Goal: Task Accomplishment & Management: Complete application form

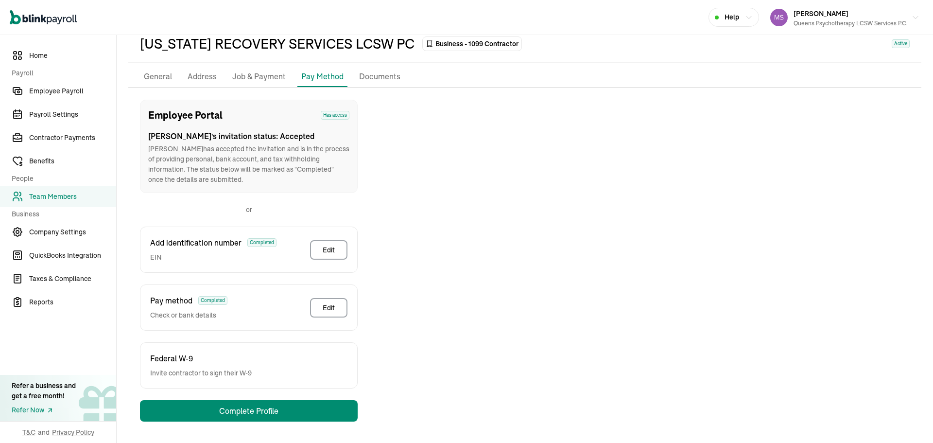
click at [80, 202] on link "Team Members" at bounding box center [58, 196] width 116 height 21
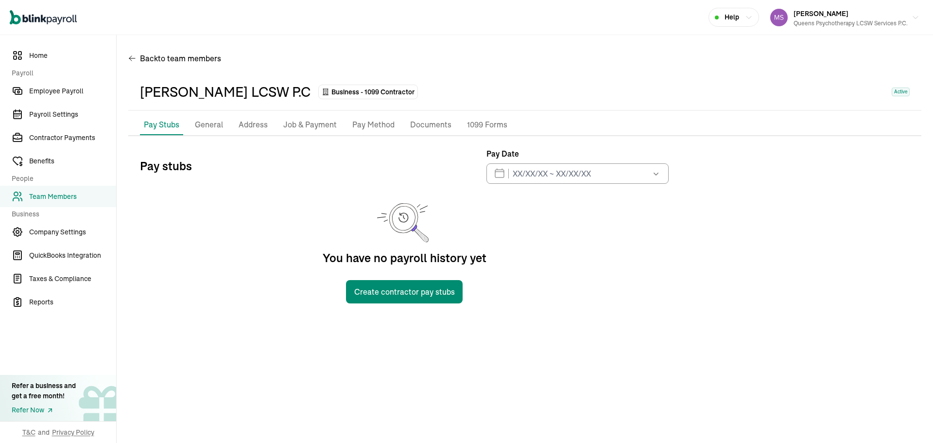
click at [294, 124] on p "Job & Payment" at bounding box center [309, 125] width 53 height 13
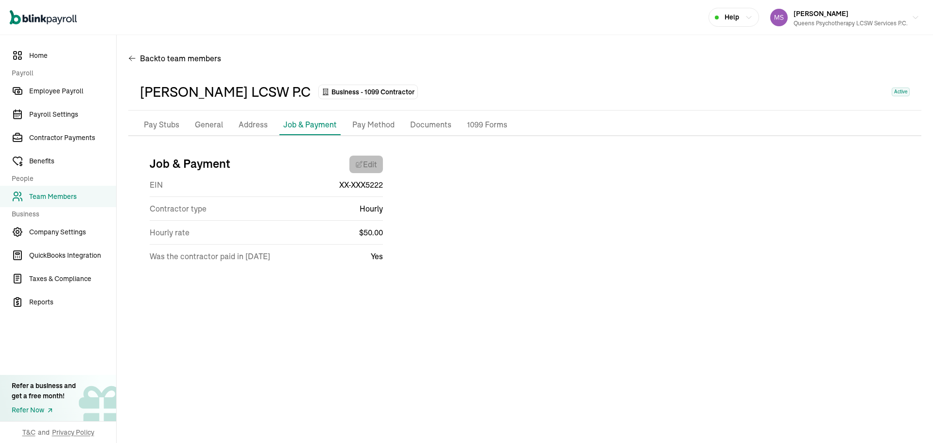
select select "Works from home"
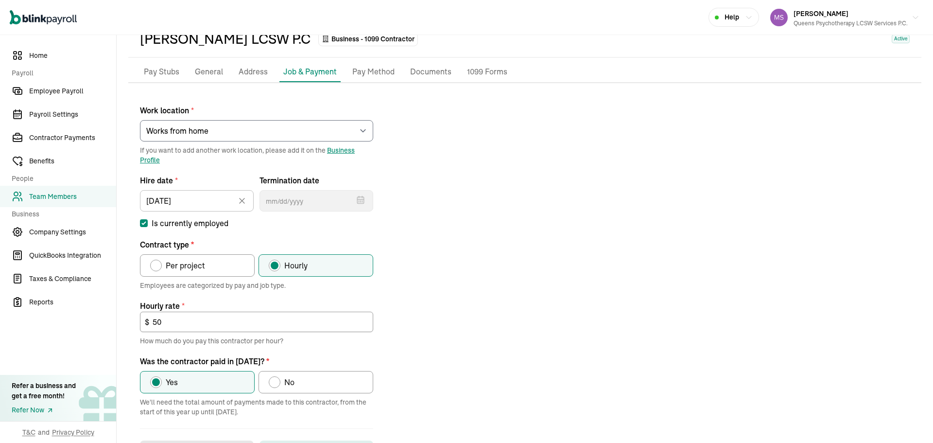
scroll to position [95, 0]
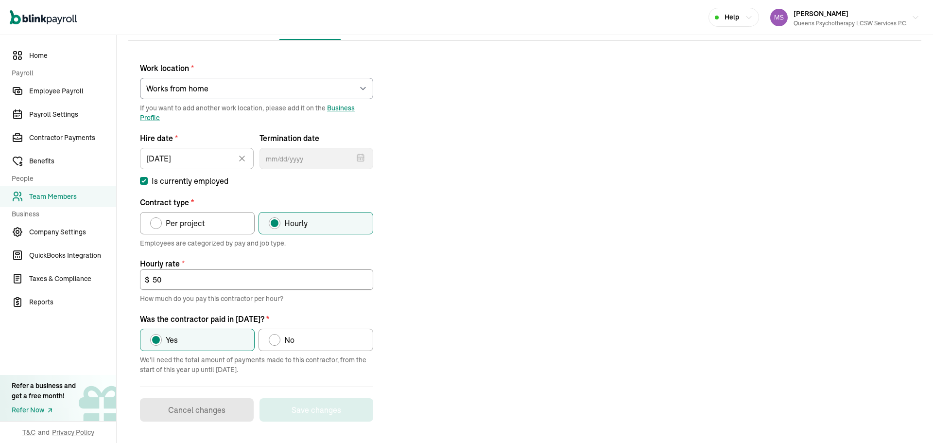
click at [75, 192] on span "Team Members" at bounding box center [72, 197] width 87 height 10
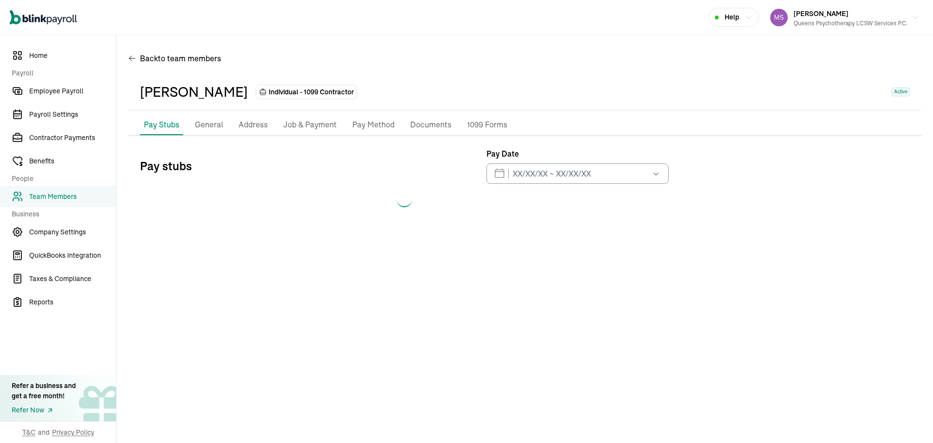
click at [302, 126] on p "Job & Payment" at bounding box center [309, 125] width 53 height 13
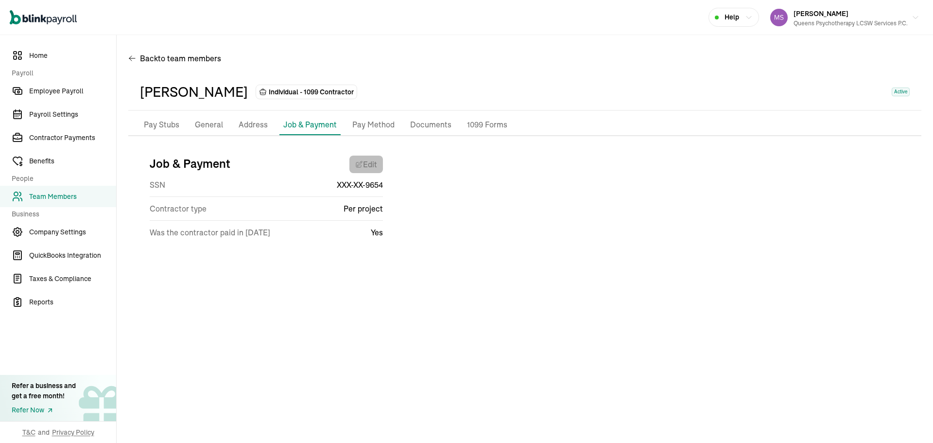
select select "Works from home"
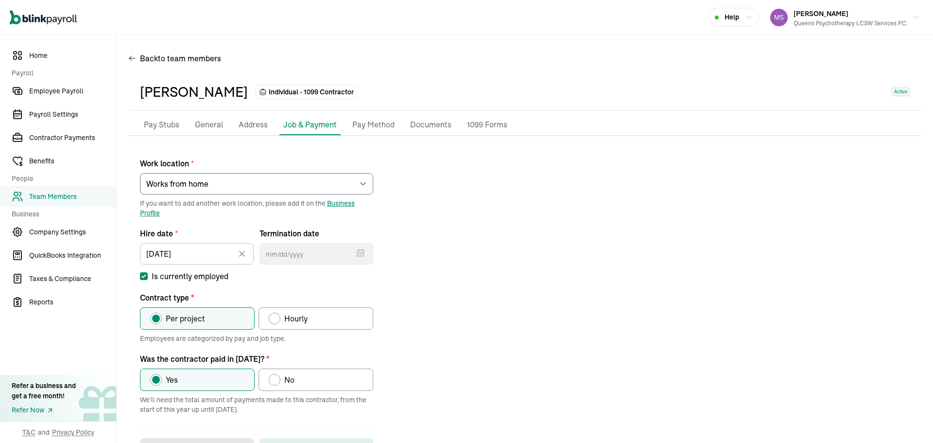
click at [94, 192] on span "Team Members" at bounding box center [72, 197] width 87 height 10
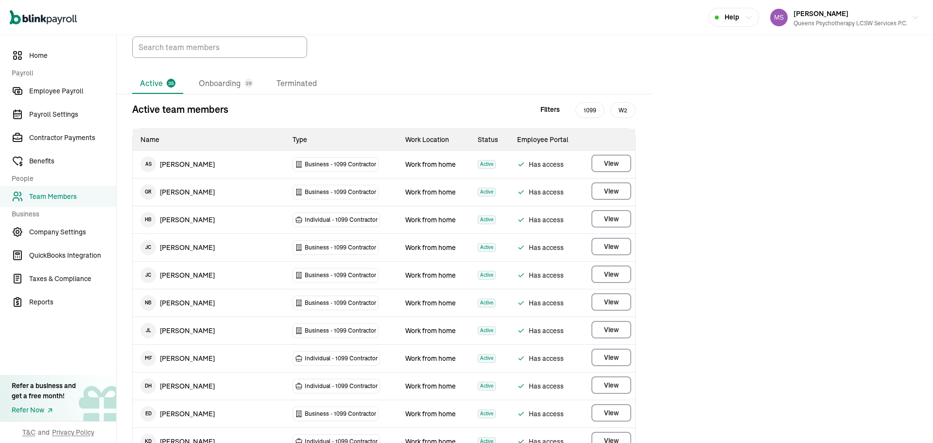
scroll to position [146, 0]
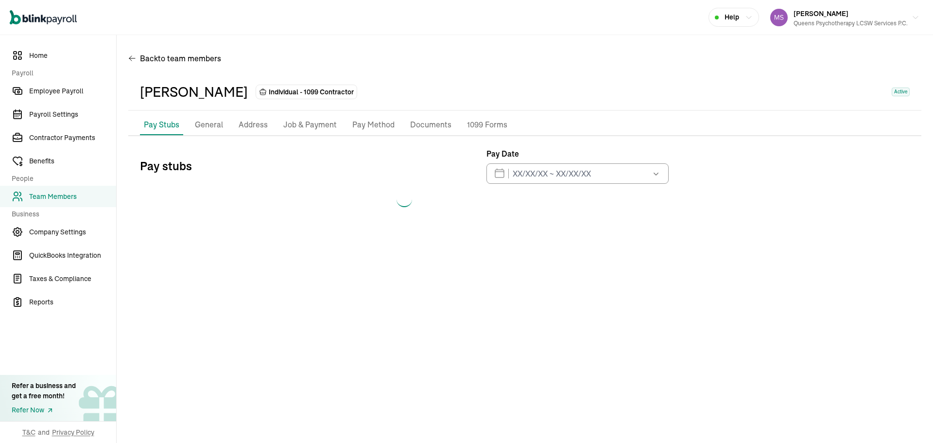
click at [315, 126] on p "Job & Payment" at bounding box center [309, 125] width 53 height 13
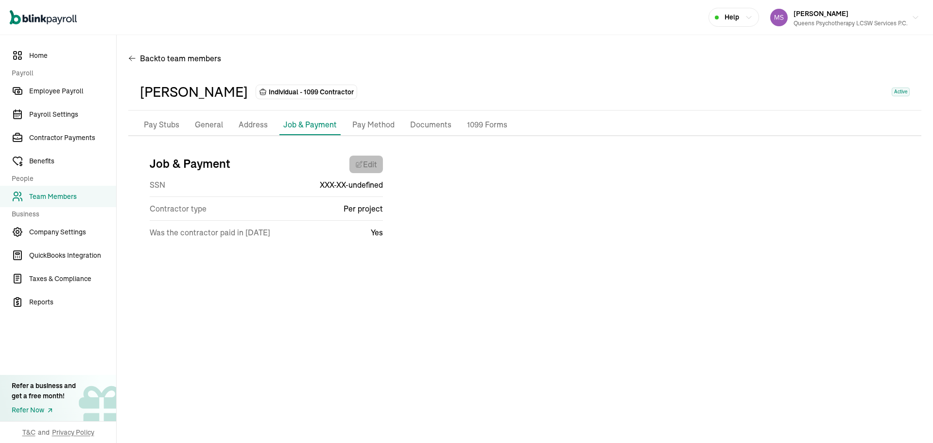
select select "Works from home"
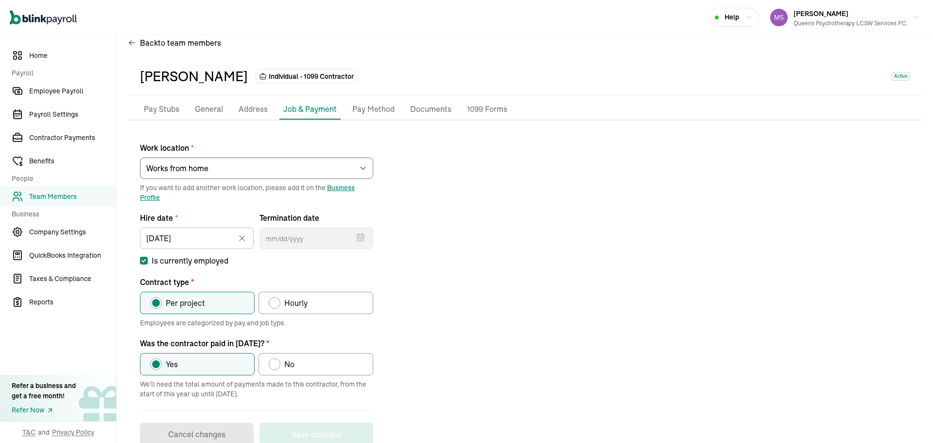
scroll to position [40, 0]
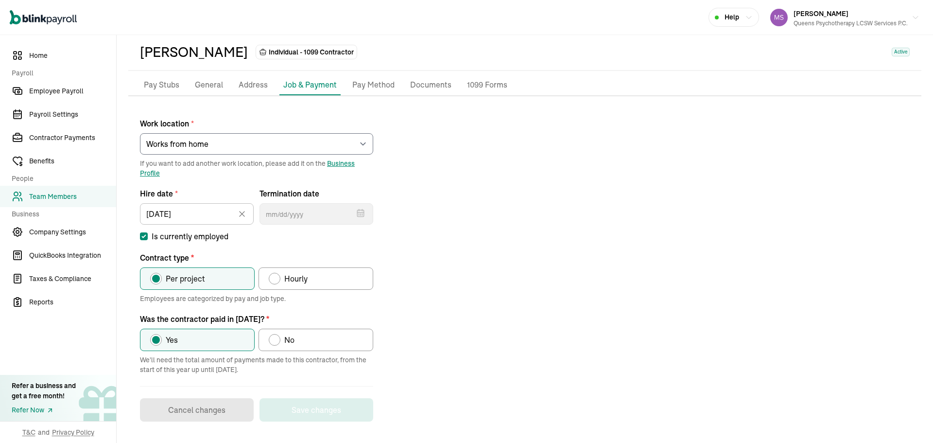
click at [641, 318] on div "Work location * Select an item [PERSON_NAME][GEOGRAPHIC_DATA] [STREET_ADDRESS] …" at bounding box center [524, 265] width 793 height 314
click at [76, 197] on span "Team Members" at bounding box center [72, 197] width 87 height 10
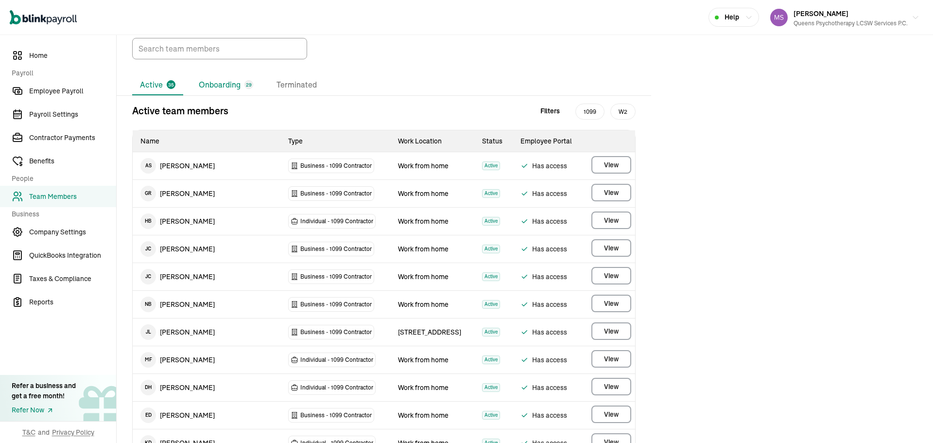
click at [226, 95] on li "Onboarding 29" at bounding box center [226, 85] width 70 height 20
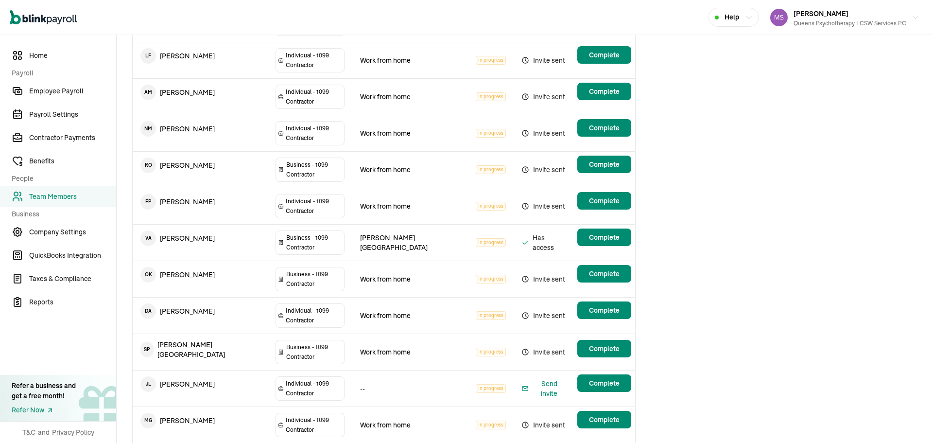
scroll to position [389, 0]
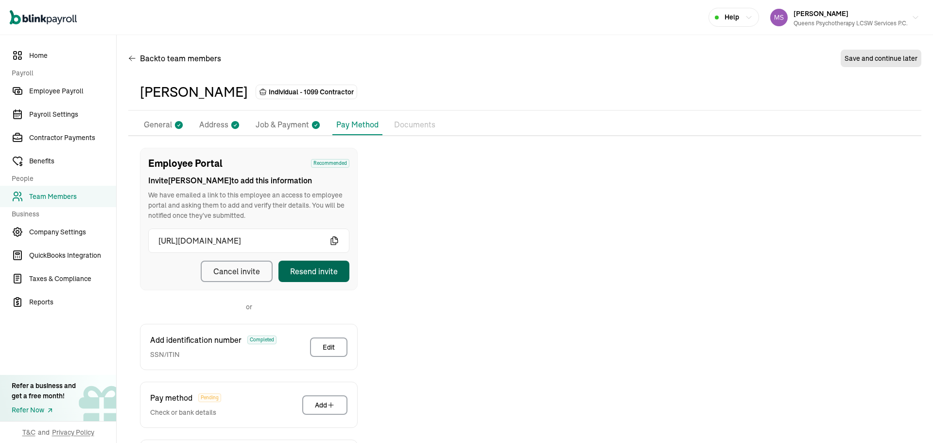
click at [337, 263] on button "Resend invite" at bounding box center [314, 271] width 71 height 21
click at [169, 120] on p "General" at bounding box center [158, 125] width 28 height 13
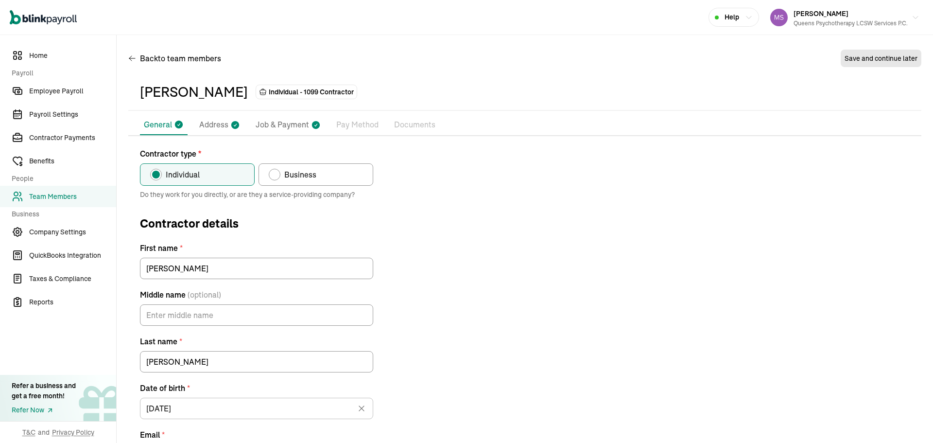
click at [37, 67] on nav "Home Payroll Employee Payroll Payroll Settings Contractor Payments Benefits Peo…" at bounding box center [58, 239] width 116 height 408
click at [34, 60] on span "Home" at bounding box center [72, 56] width 87 height 10
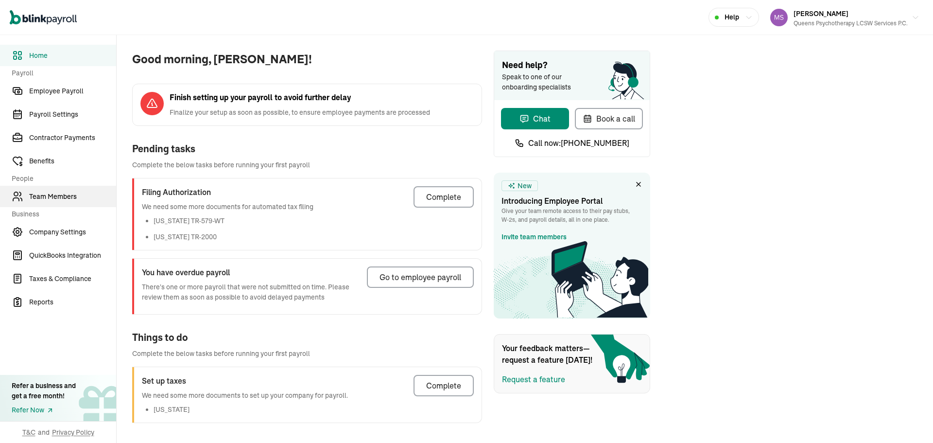
click at [51, 201] on span "Team Members" at bounding box center [72, 197] width 87 height 10
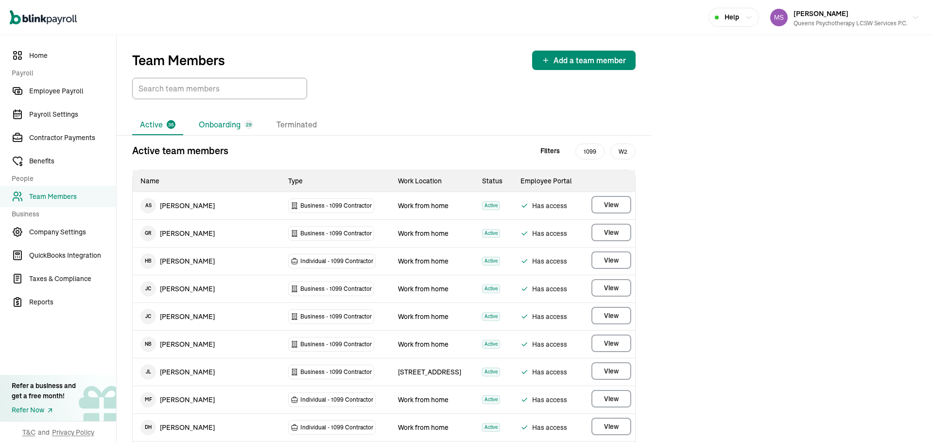
click at [226, 125] on li "Onboarding 29" at bounding box center [226, 125] width 70 height 20
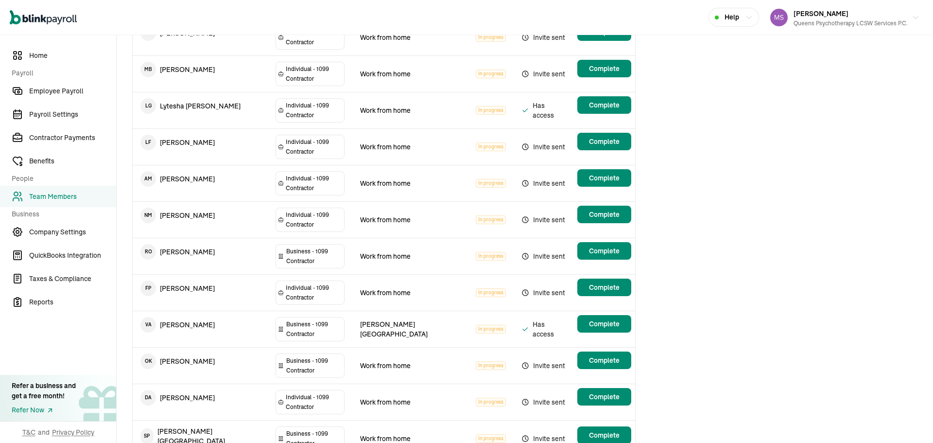
scroll to position [437, 0]
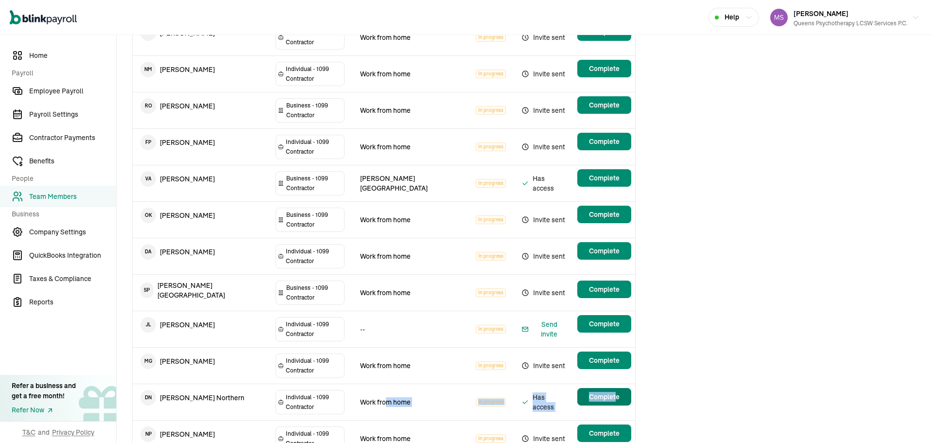
drag, startPoint x: 394, startPoint y: 239, endPoint x: 615, endPoint y: 238, distance: 220.7
click at [615, 384] on tr "D N [PERSON_NAME] Northern Individual - 1099 [DEMOGRAPHIC_DATA] Work from home …" at bounding box center [384, 402] width 503 height 36
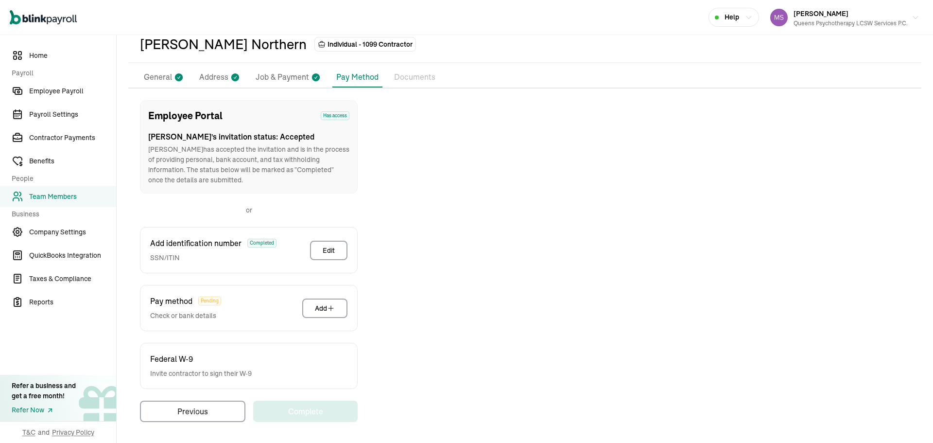
scroll to position [48, 0]
click at [176, 70] on li "General" at bounding box center [164, 77] width 48 height 20
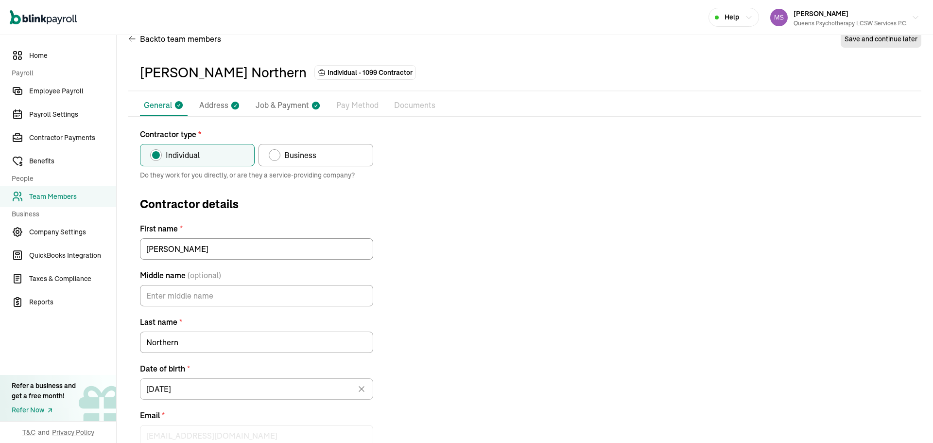
scroll to position [0, 0]
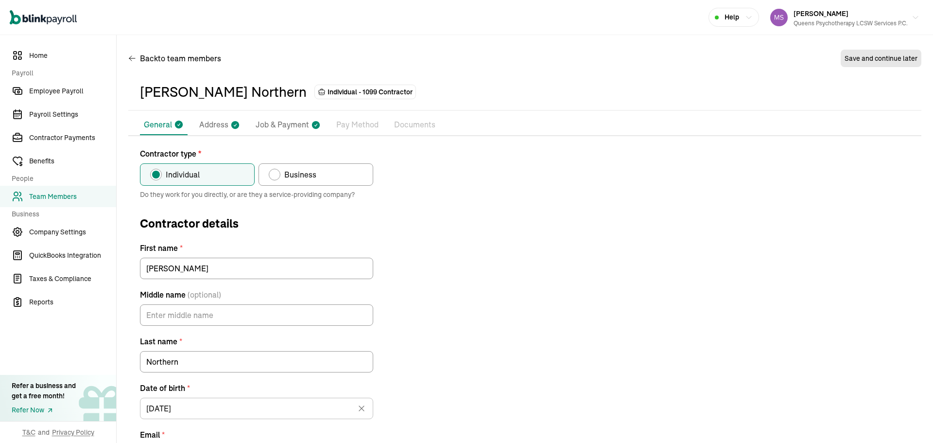
click at [80, 198] on span "Team Members" at bounding box center [72, 197] width 87 height 10
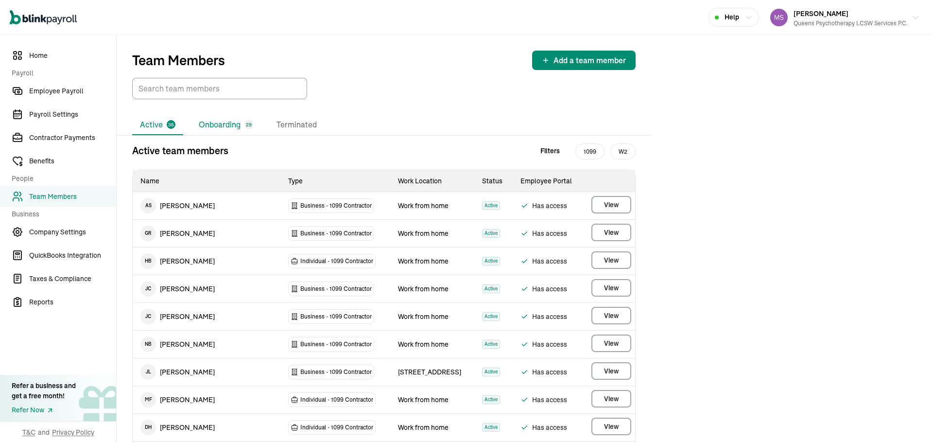
click at [230, 125] on li "Onboarding 29" at bounding box center [226, 125] width 70 height 20
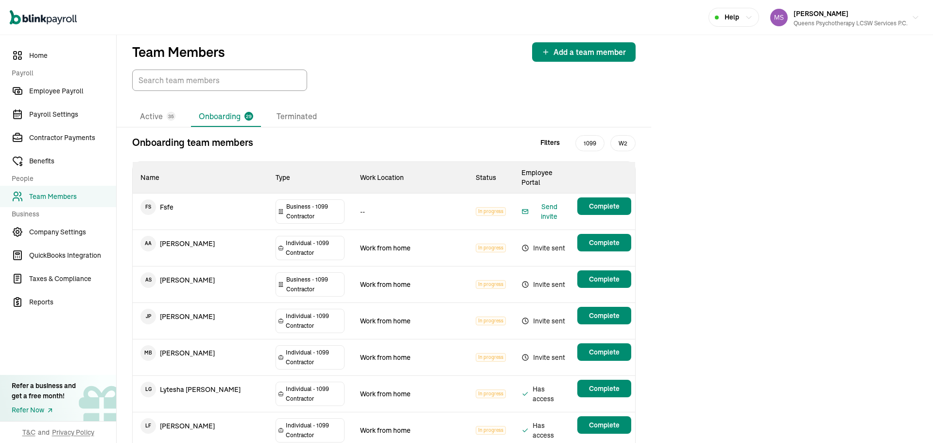
scroll to position [1, 0]
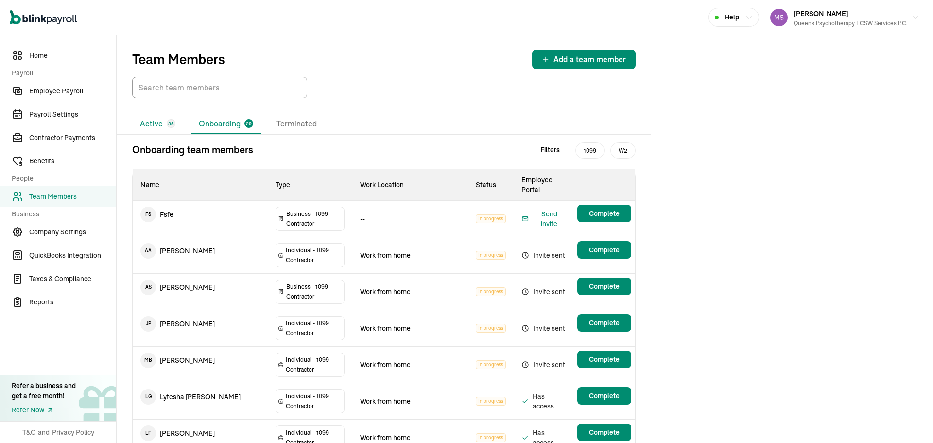
click at [163, 121] on li "Active 35" at bounding box center [157, 124] width 51 height 20
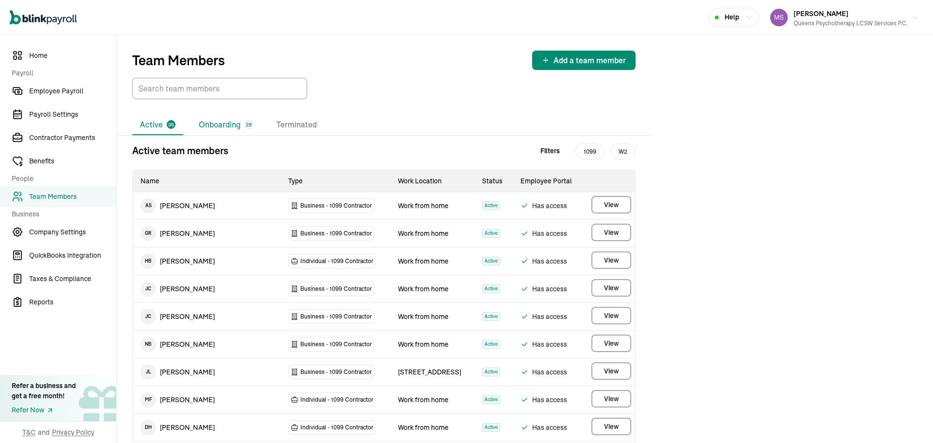
click at [219, 124] on li "Onboarding 29" at bounding box center [226, 125] width 70 height 20
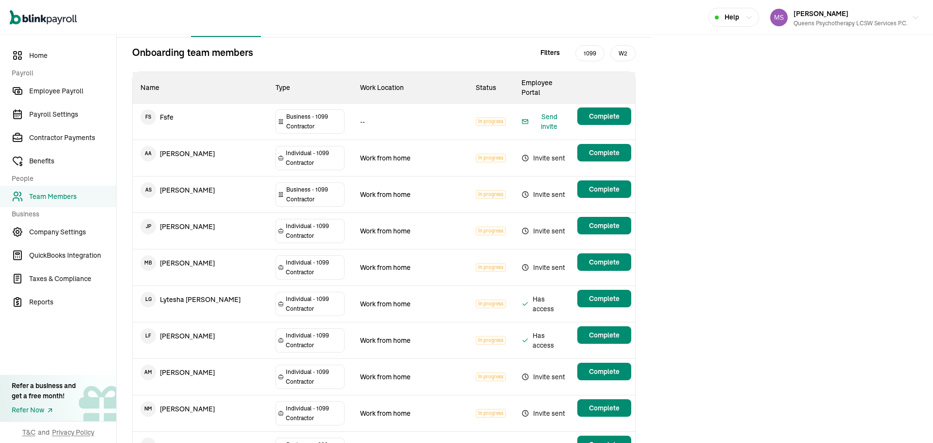
scroll to position [50, 0]
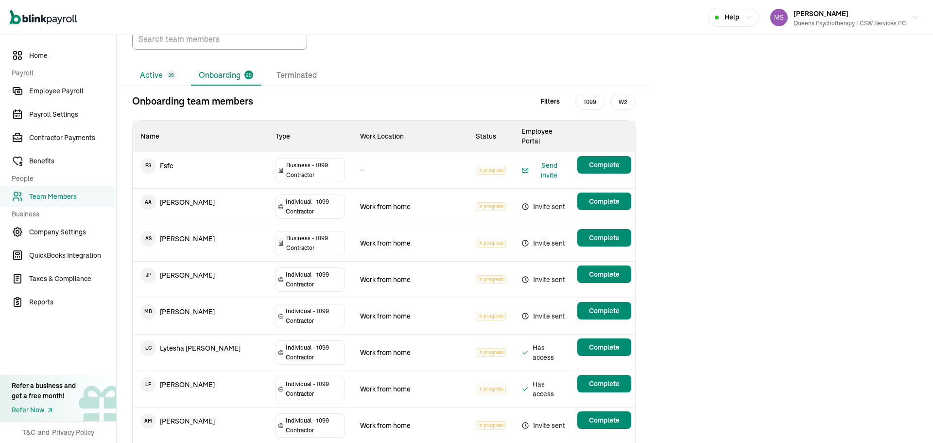
click at [158, 77] on li "Active 35" at bounding box center [157, 75] width 51 height 20
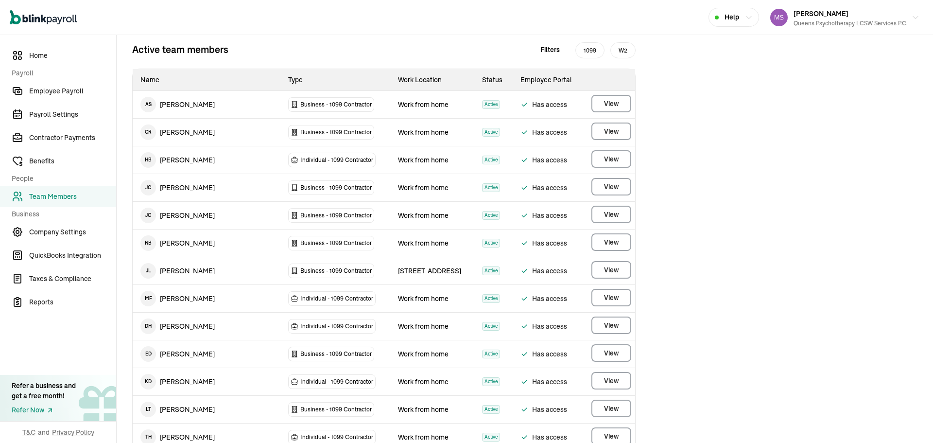
scroll to position [70, 0]
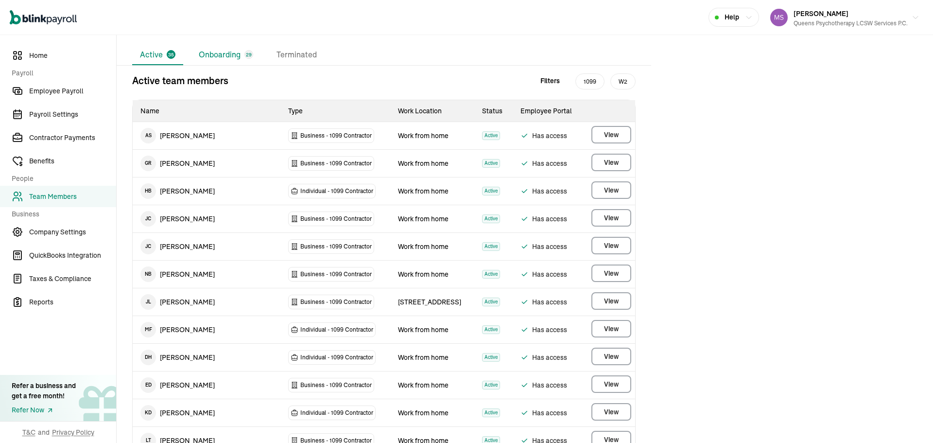
click at [201, 59] on li "Onboarding 29" at bounding box center [226, 55] width 70 height 20
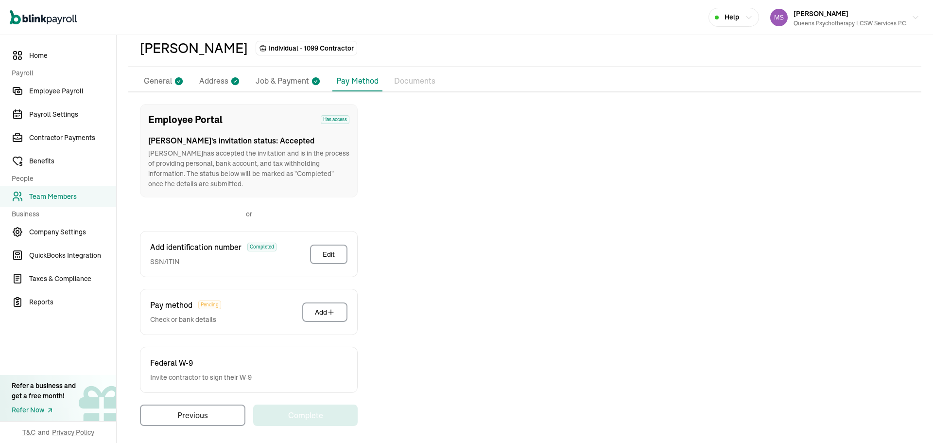
scroll to position [48, 0]
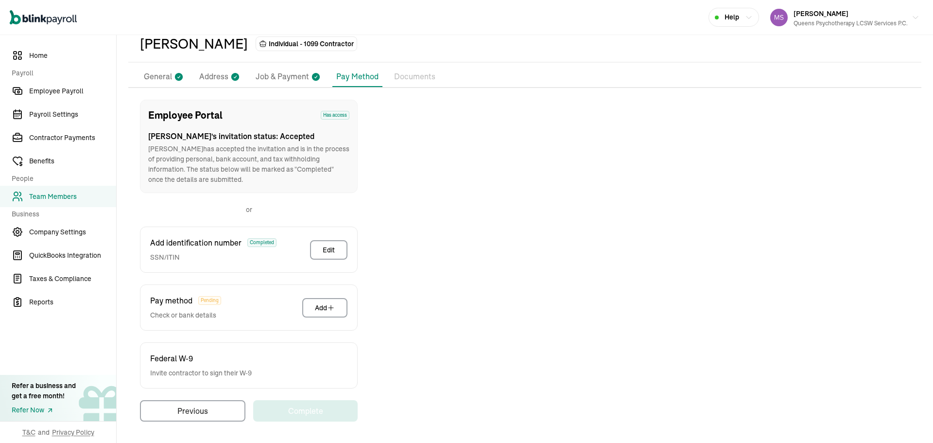
click at [639, 241] on div "Employee Portal Has access [PERSON_NAME] 's invitation status: Accepted [PERSON…" at bounding box center [524, 261] width 793 height 322
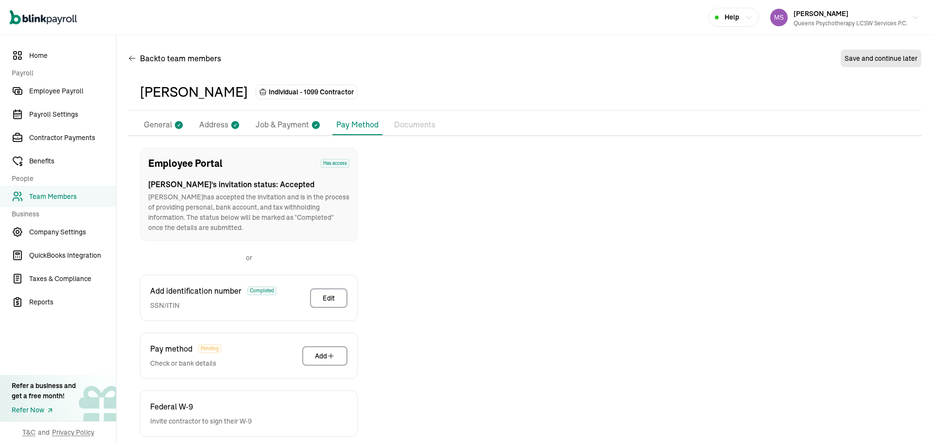
click at [93, 190] on link "Team Members" at bounding box center [58, 196] width 116 height 21
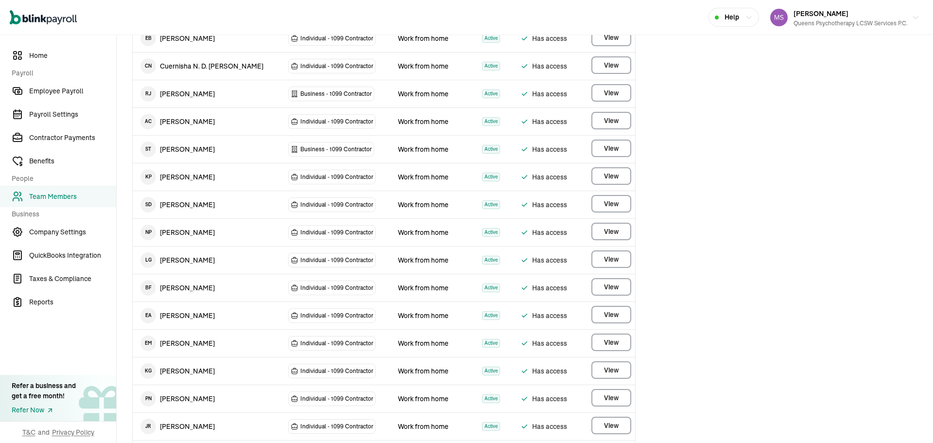
scroll to position [583, 0]
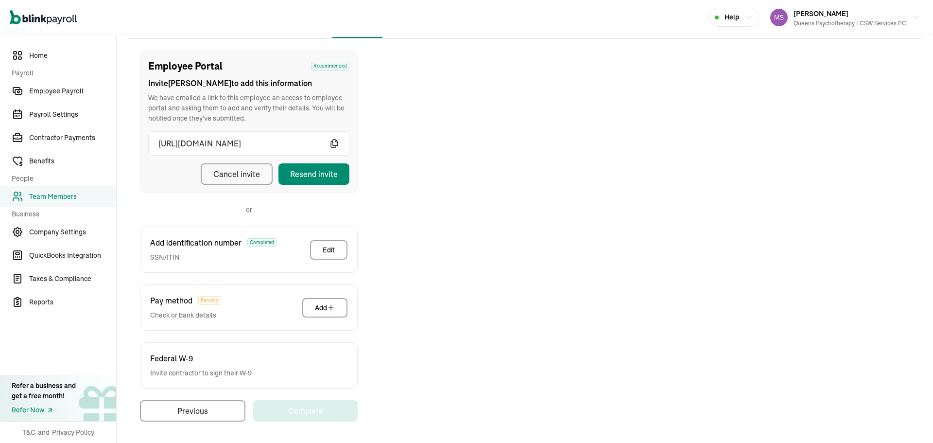
scroll to position [48, 0]
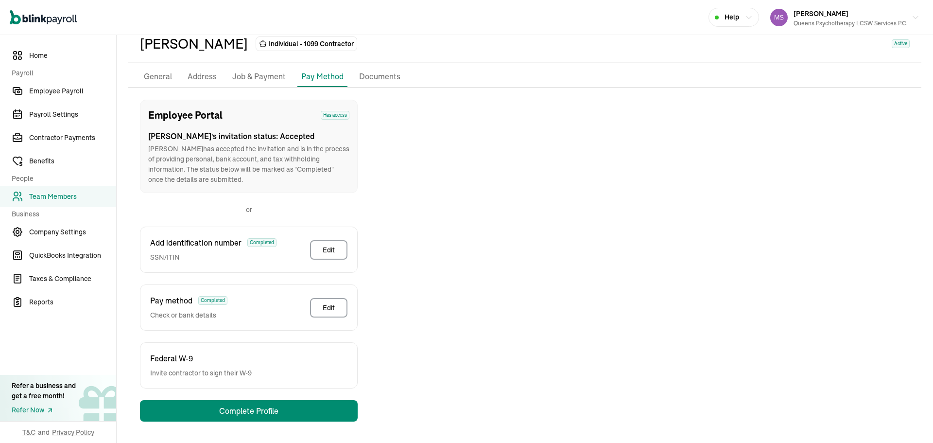
click at [107, 200] on span "Team Members" at bounding box center [72, 197] width 87 height 10
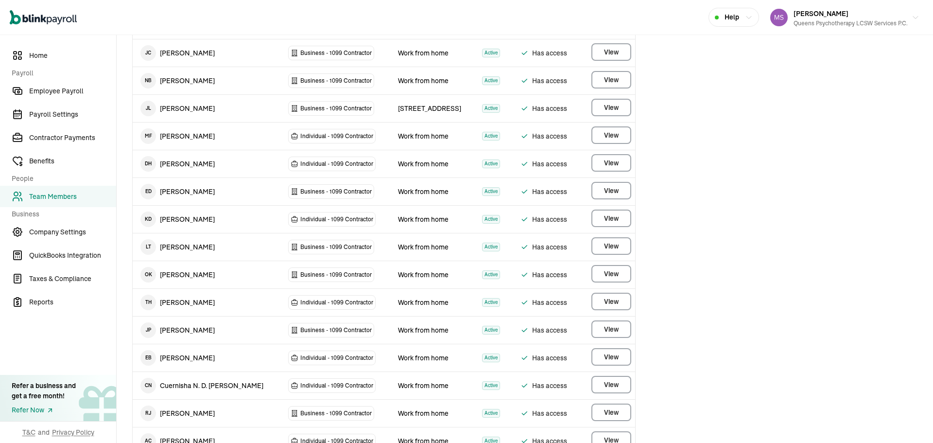
scroll to position [292, 0]
drag, startPoint x: 197, startPoint y: 304, endPoint x: 383, endPoint y: 309, distance: 185.8
click at [383, 309] on tr "T H [PERSON_NAME] Individual - 1099 [DEMOGRAPHIC_DATA] Work from home Active Ha…" at bounding box center [384, 302] width 503 height 28
drag, startPoint x: 376, startPoint y: 270, endPoint x: 572, endPoint y: 279, distance: 195.6
click at [572, 279] on tr "O K [PERSON_NAME] Business - 1099 [DEMOGRAPHIC_DATA] Work from home Active Has …" at bounding box center [384, 275] width 503 height 28
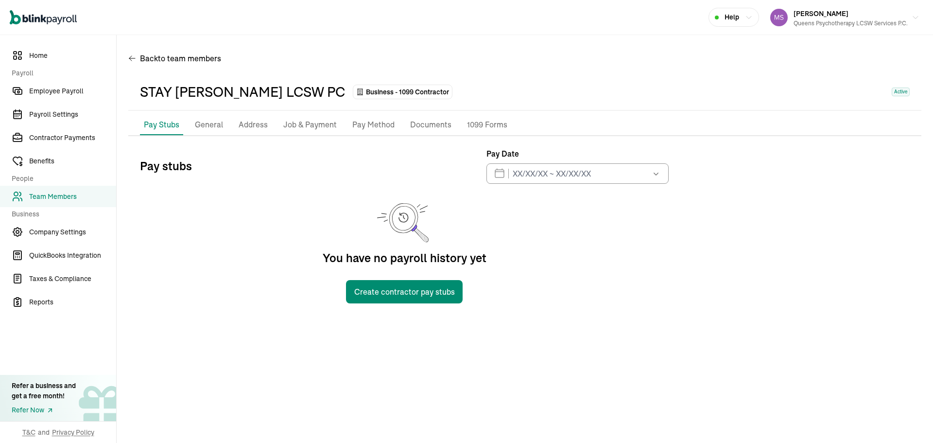
click at [363, 122] on p "Pay Method" at bounding box center [373, 125] width 42 height 13
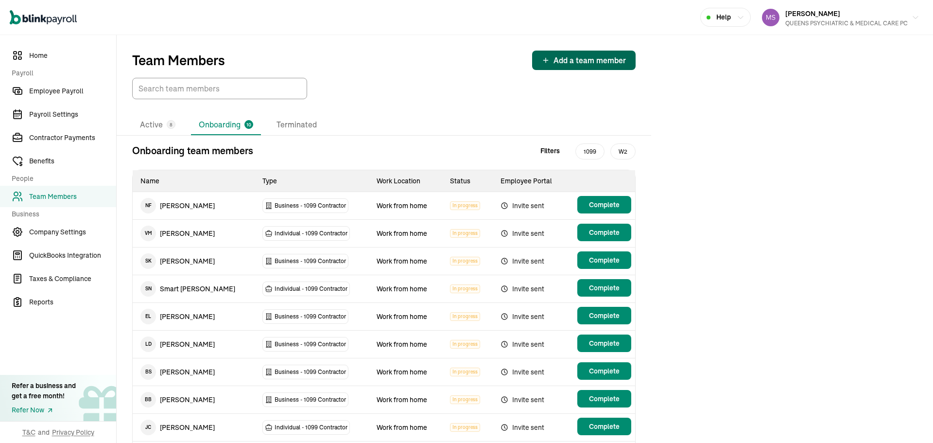
click at [617, 59] on span "Add a team member" at bounding box center [590, 60] width 72 height 12
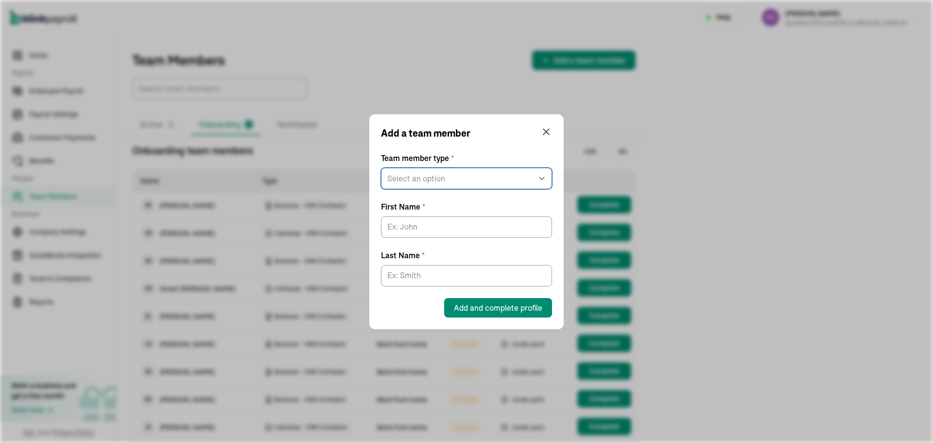
click at [524, 173] on select "Select an option W2 Employee Individual - 1099 Contractor Business - 1099 Contr…" at bounding box center [466, 178] width 171 height 21
select select "businessVendor"
click at [381, 189] on select "Select an option W2 Employee Individual - 1099 Contractor Business - 1099 Contr…" at bounding box center [466, 178] width 171 height 21
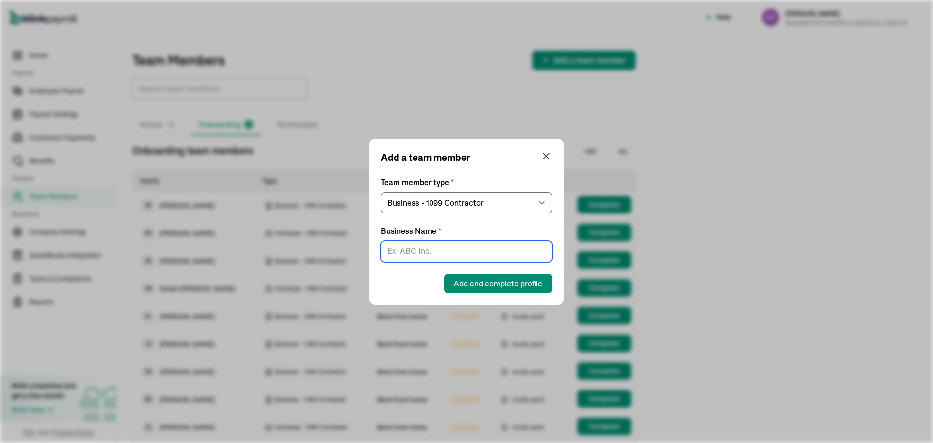
click at [474, 247] on input "Business Name *" at bounding box center [466, 251] width 171 height 21
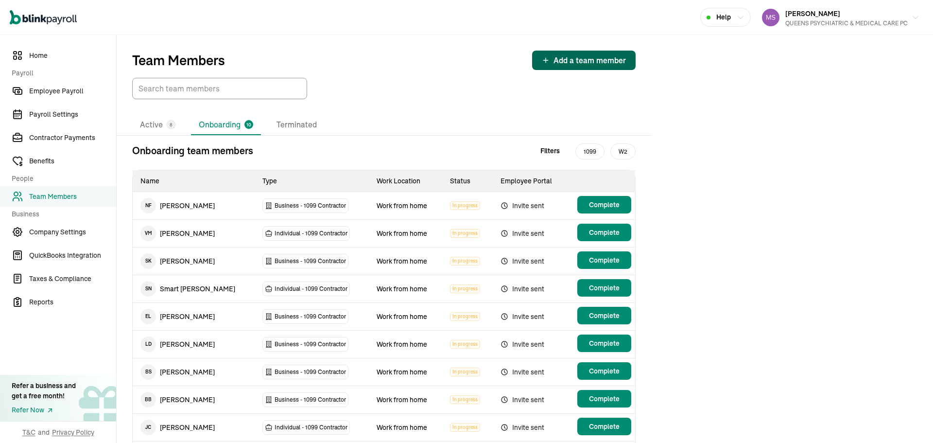
click at [615, 58] on span "Add a team member" at bounding box center [590, 60] width 72 height 12
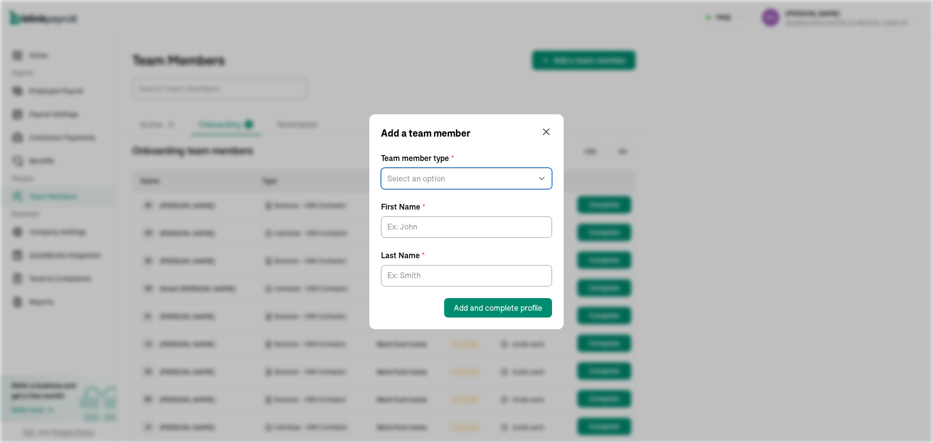
click at [457, 176] on select "Select an option W2 Employee Individual - 1099 Contractor Business - 1099 Contr…" at bounding box center [466, 178] width 171 height 21
select select "businessVendor"
click at [381, 189] on select "Select an option W2 Employee Individual - 1099 Contractor Business - 1099 Contr…" at bounding box center [466, 178] width 171 height 21
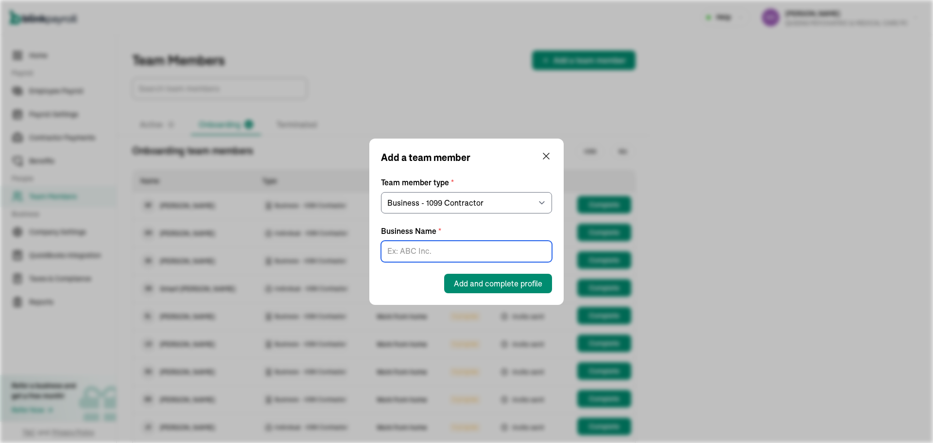
click at [464, 250] on input "Business Name *" at bounding box center [466, 251] width 171 height 21
type input "M and M Psychiatric NP Services PLLC"
click at [504, 283] on span "Add and complete profile" at bounding box center [498, 284] width 88 height 12
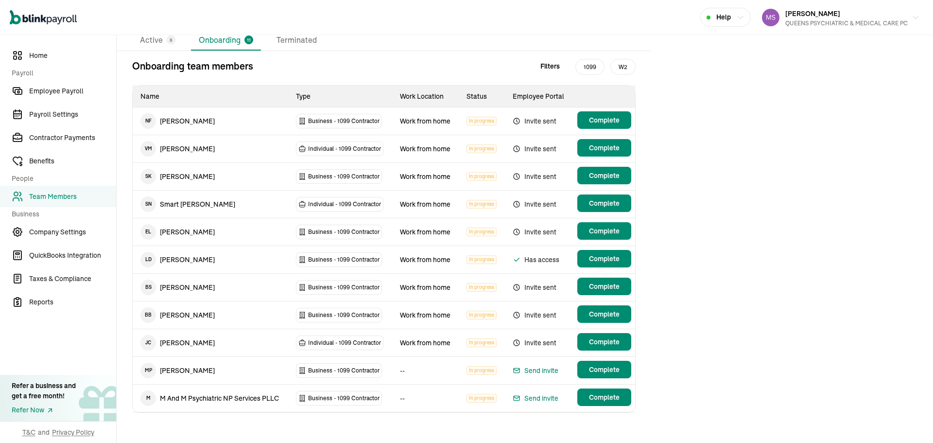
scroll to position [86, 0]
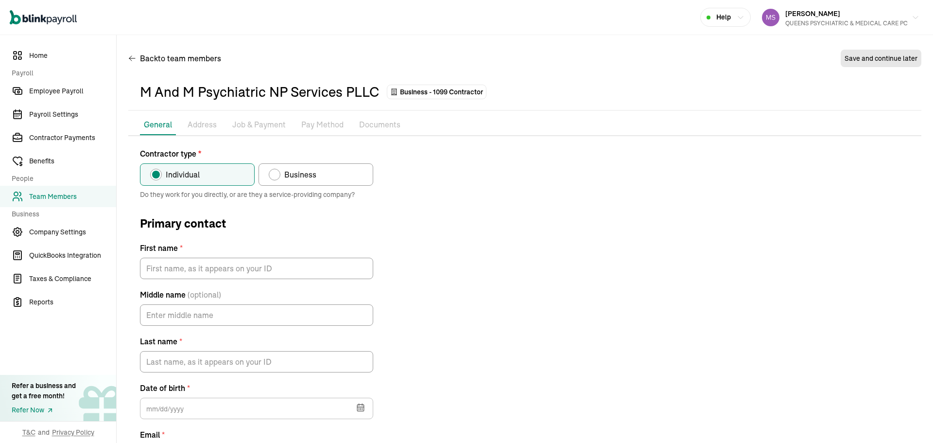
radio input "false"
radio input "true"
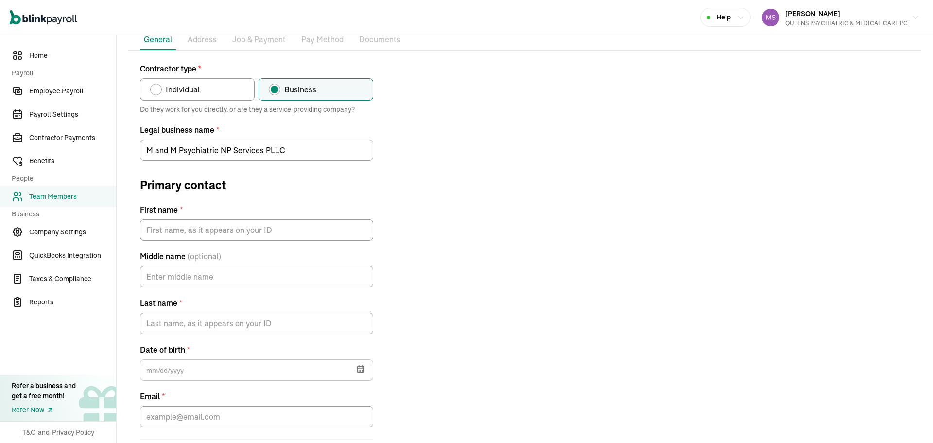
scroll to position [89, 0]
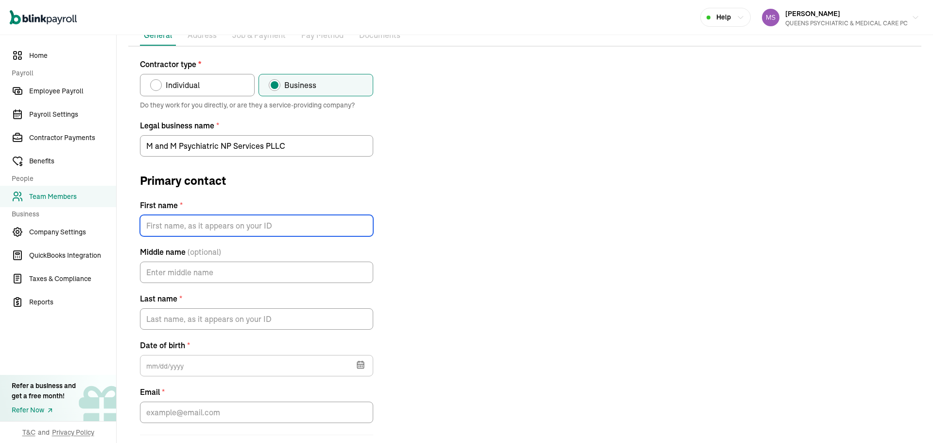
click at [213, 232] on input "First name *" at bounding box center [256, 225] width 233 height 21
type input "Maria"
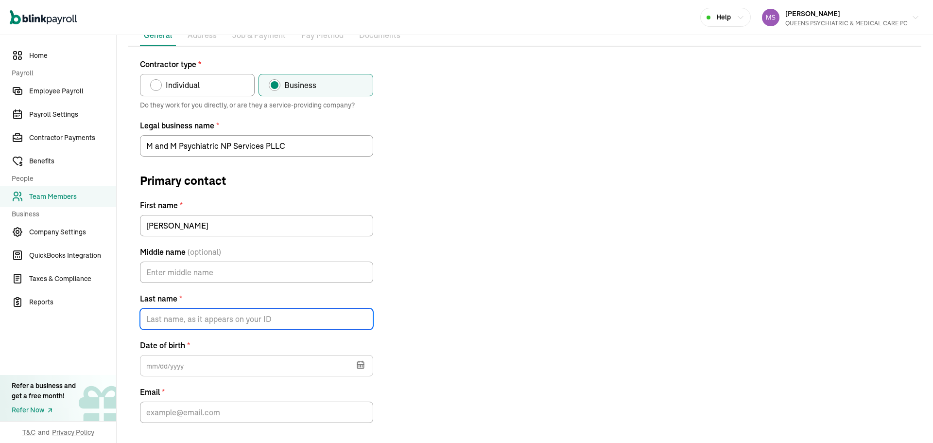
type input "e"
type input "Jensen"
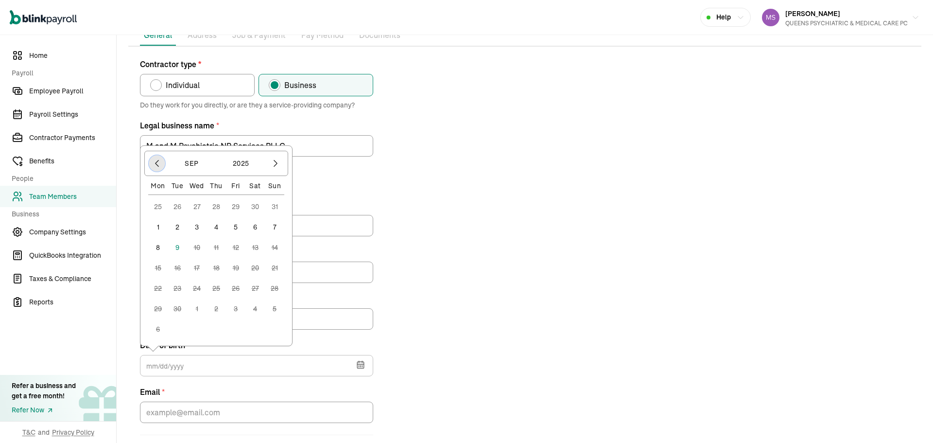
click at [154, 167] on icon "button" at bounding box center [157, 163] width 10 height 10
click at [154, 167] on div "Aug 2025 Mon Tue Wed Thu Fri Sat Sun 28 29 30 31 1 2 3 4 5 6 7 8 9 10 11 12 13 …" at bounding box center [216, 256] width 153 height 180
click at [156, 184] on icon "button" at bounding box center [157, 184] width 3 height 6
click at [156, 184] on div "Mon" at bounding box center [157, 186] width 19 height 10
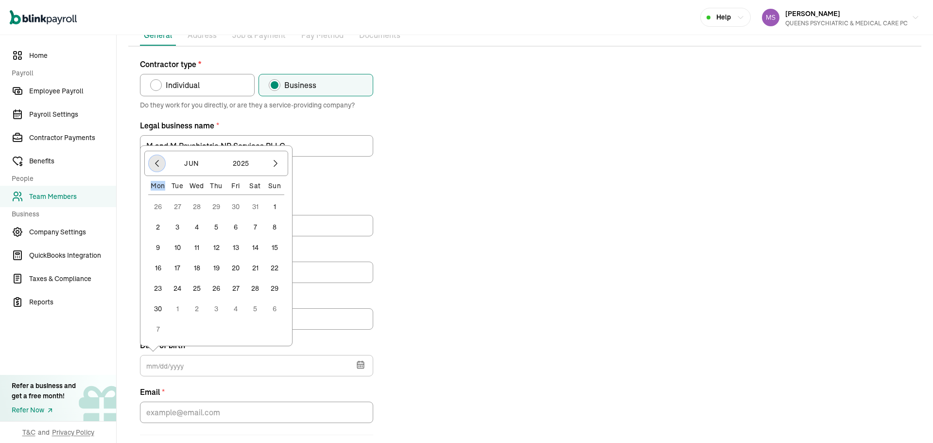
click at [159, 169] on button "button" at bounding box center [157, 163] width 17 height 17
click at [157, 180] on icon "button" at bounding box center [157, 184] width 10 height 10
click at [157, 181] on icon "button" at bounding box center [157, 184] width 10 height 10
click at [156, 158] on icon "button" at bounding box center [157, 163] width 10 height 10
click at [157, 181] on icon "button" at bounding box center [157, 184] width 10 height 10
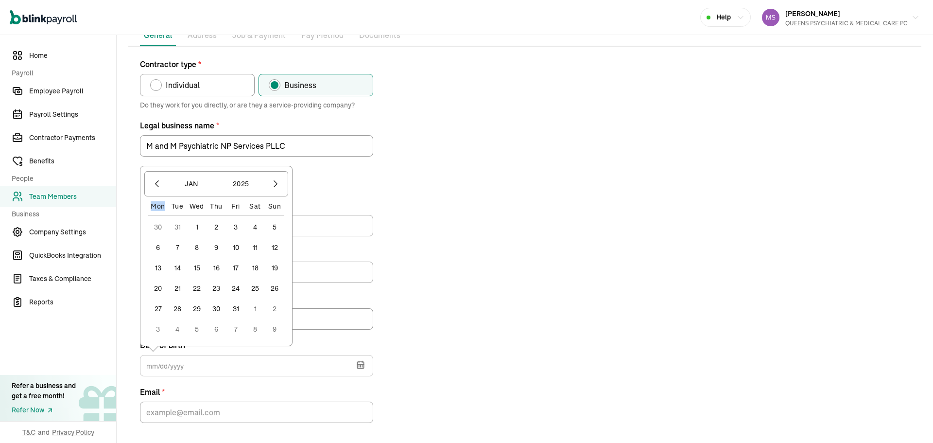
click at [254, 251] on button "11" at bounding box center [254, 247] width 19 height 19
click at [190, 374] on input "01/11/2025" at bounding box center [256, 365] width 233 height 21
click at [234, 186] on button "2025" at bounding box center [241, 184] width 47 height 18
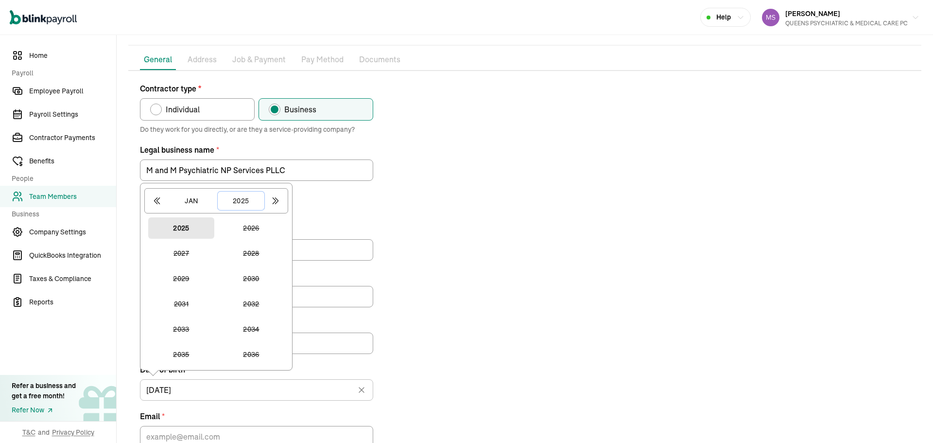
scroll to position [136, 0]
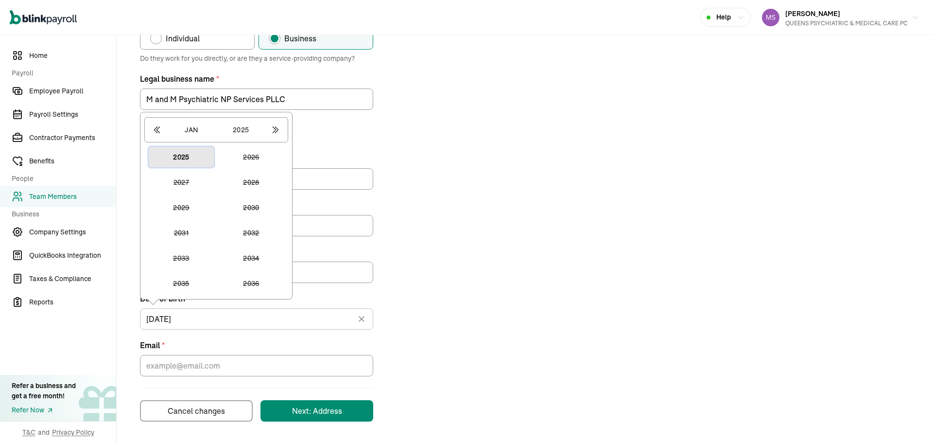
click at [182, 156] on button "2025" at bounding box center [181, 156] width 66 height 21
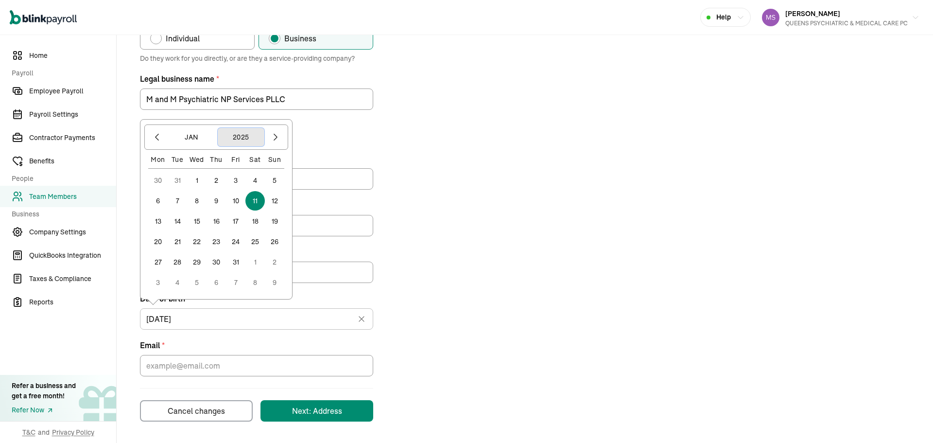
click at [235, 138] on button "2025" at bounding box center [241, 137] width 47 height 18
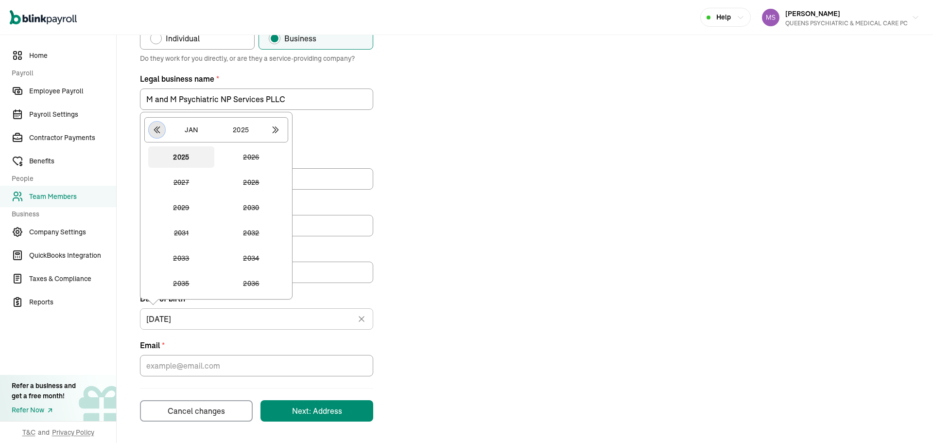
click at [156, 128] on icon "button" at bounding box center [157, 130] width 10 height 10
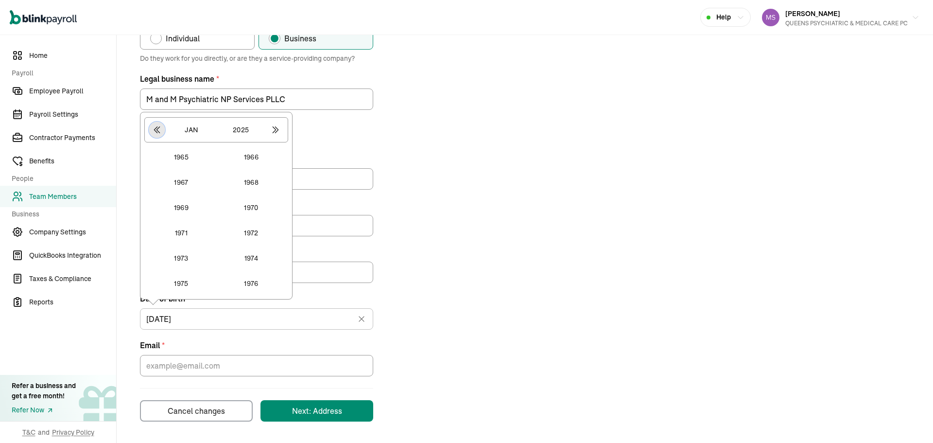
click at [155, 129] on icon "button" at bounding box center [157, 130] width 10 height 10
click at [181, 259] on button "1961" at bounding box center [181, 257] width 66 height 21
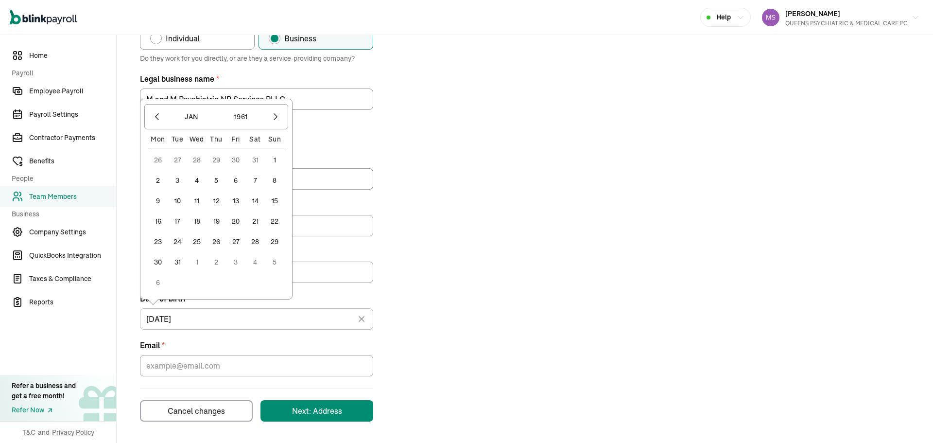
click at [197, 200] on button "11" at bounding box center [196, 200] width 19 height 19
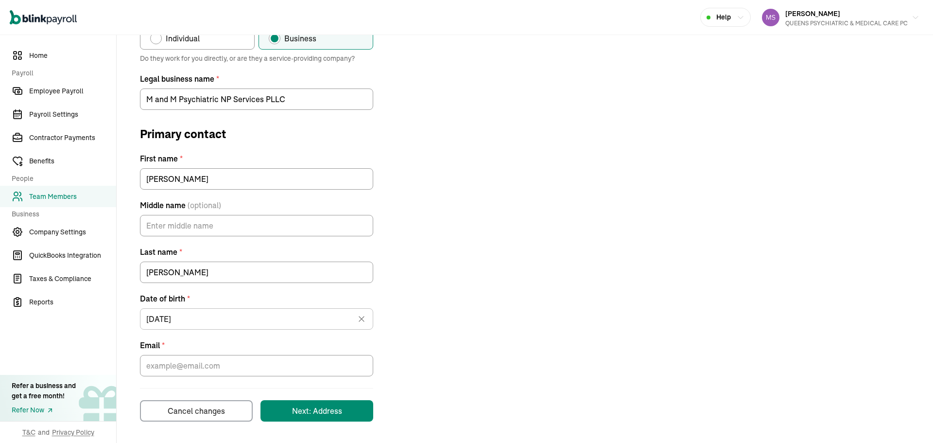
click at [492, 272] on div "Contractor type * Individual Business Do they work for you directly, or are the…" at bounding box center [524, 217] width 793 height 410
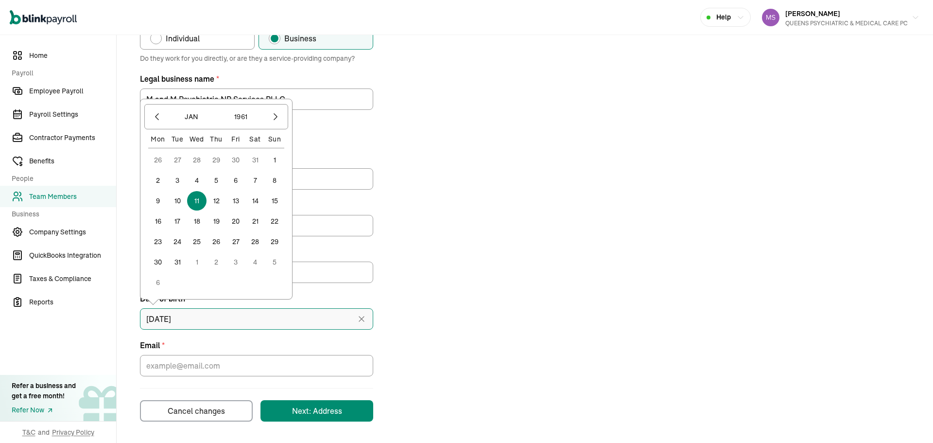
click at [160, 324] on input "01/11/1961" at bounding box center [256, 318] width 233 height 21
click at [214, 222] on button "19" at bounding box center [216, 220] width 19 height 19
type input "01/19/1961"
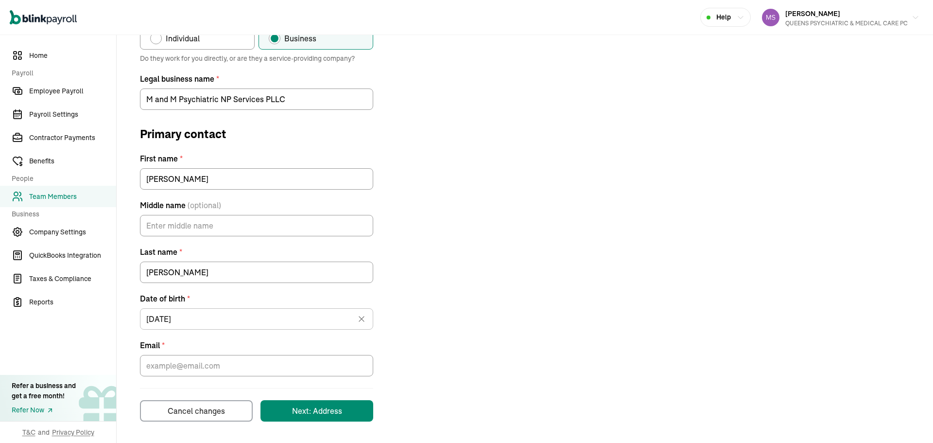
click at [554, 283] on div "Contractor type * Individual Business Do they work for you directly, or are the…" at bounding box center [524, 217] width 793 height 410
click at [277, 376] on form "Contractor type * Individual Business Do they work for you directly, or are the…" at bounding box center [256, 217] width 233 height 410
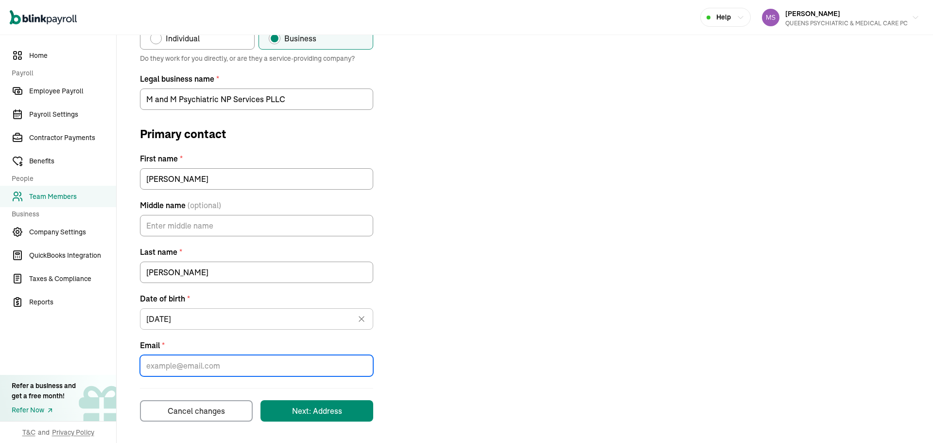
click at [275, 370] on input "Email *" at bounding box center [256, 365] width 233 height 21
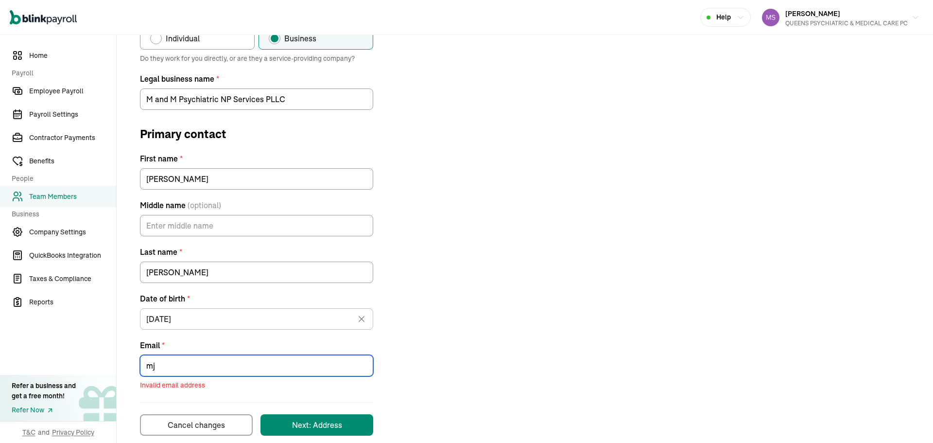
type input "mjensen@mmpsychiatrynp.org"
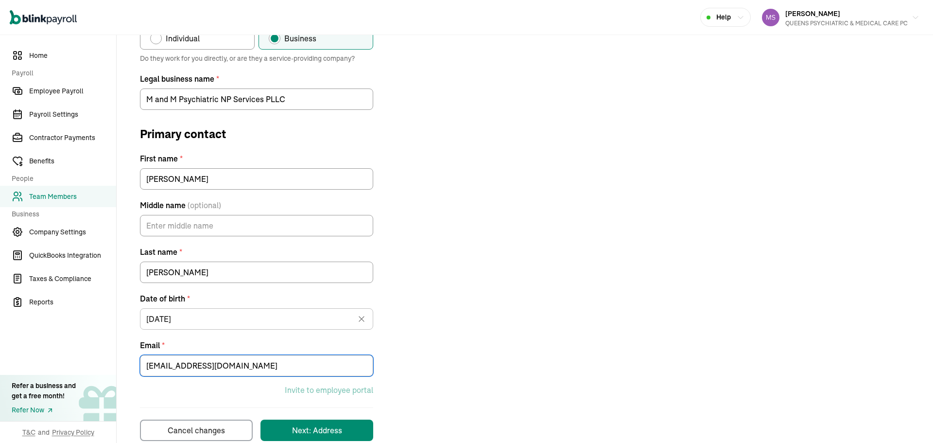
click at [532, 314] on div "Contractor type * Individual Business Do they work for you directly, or are the…" at bounding box center [524, 226] width 793 height 429
click at [450, 199] on div "Contractor type * Individual Business Do they work for you directly, or are the…" at bounding box center [524, 226] width 793 height 429
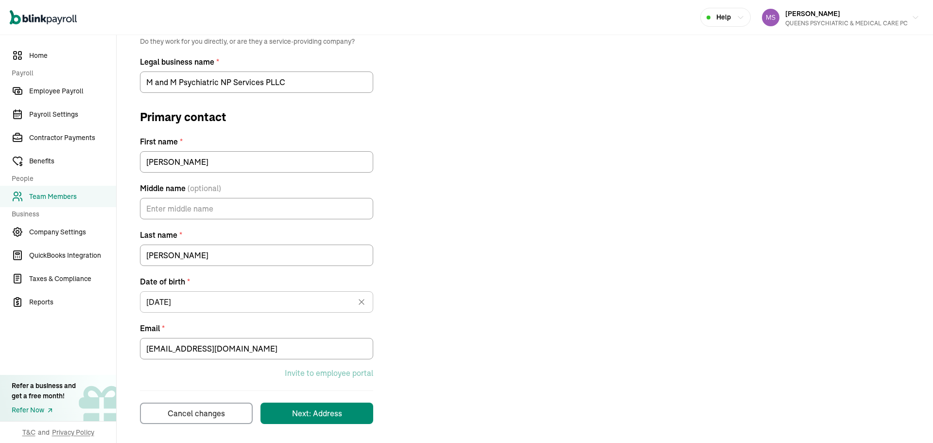
scroll to position [156, 0]
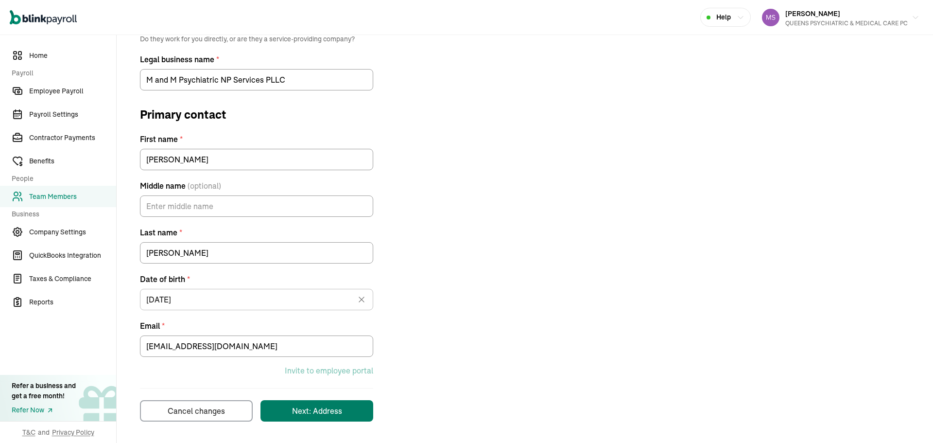
click at [348, 410] on button "Next: Address" at bounding box center [317, 410] width 113 height 21
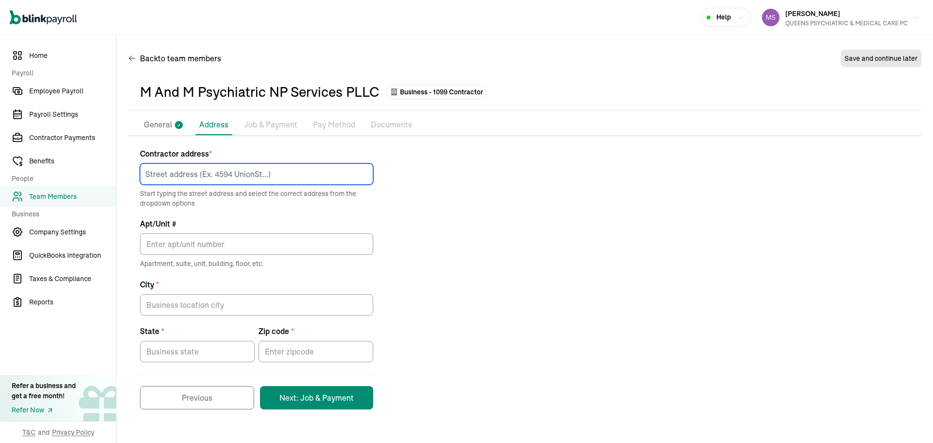
click at [247, 177] on input at bounding box center [256, 173] width 233 height 21
type input "495 Flatbush Avenue Suite #33"
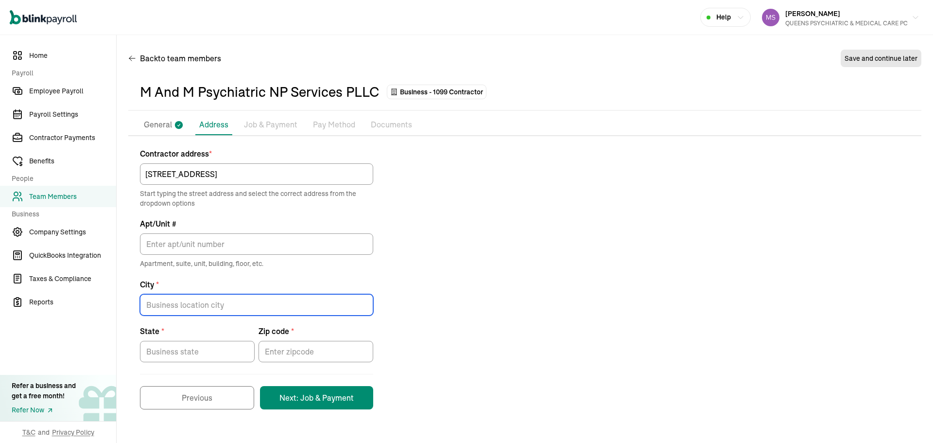
type input "Brooklyn"
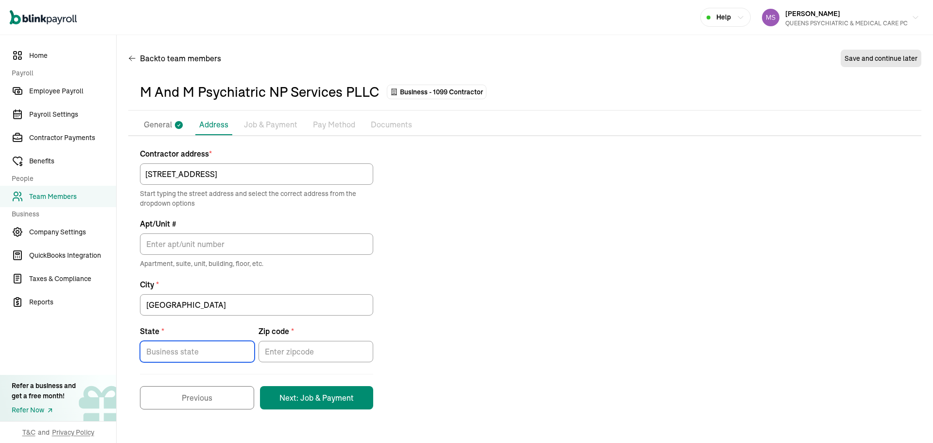
type input "NY"
type input "11225"
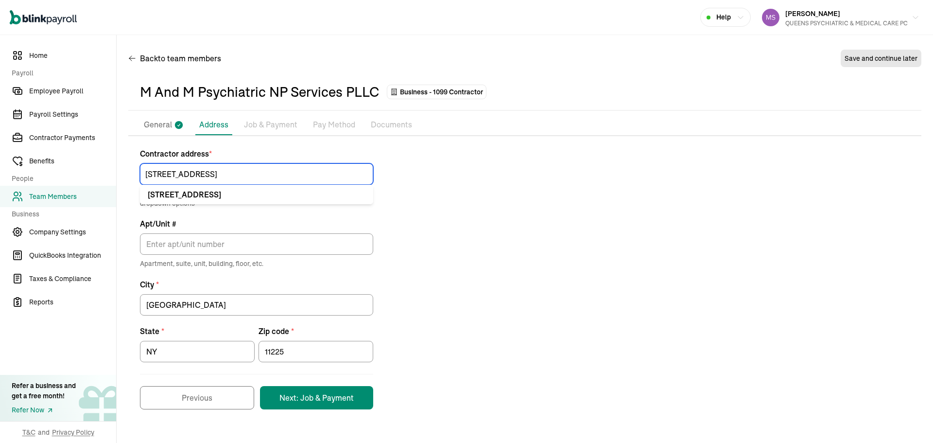
drag, startPoint x: 269, startPoint y: 169, endPoint x: 222, endPoint y: 175, distance: 47.6
click at [222, 175] on input "495 Flatbush Avenue Suite #33" at bounding box center [256, 173] width 233 height 21
click at [438, 183] on div "Contractor address * 495 Flatbush Avenue 495 Flatbush Ave Brooklyn, NY 11225 49…" at bounding box center [524, 279] width 793 height 262
click at [234, 176] on input "495 Flatbush Avenue" at bounding box center [256, 173] width 233 height 21
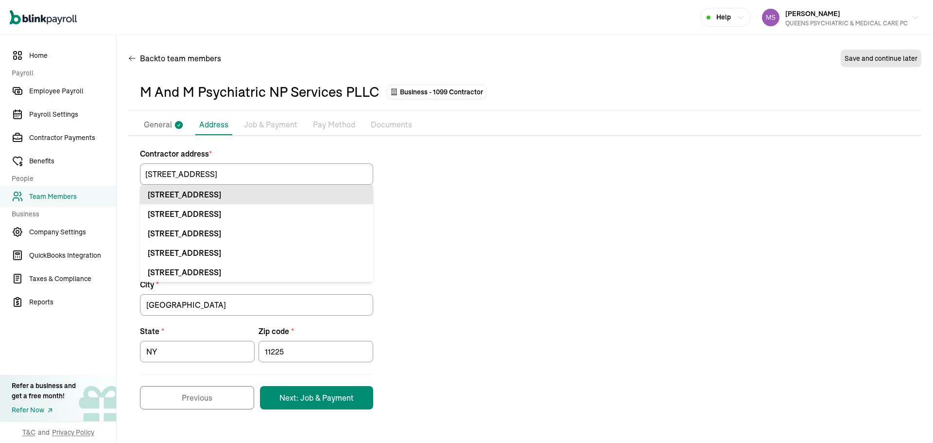
click at [354, 198] on div "495 Flatbush Ave Brooklyn, NY 11225" at bounding box center [257, 195] width 218 height 12
type input "495 Flatbush Ave"
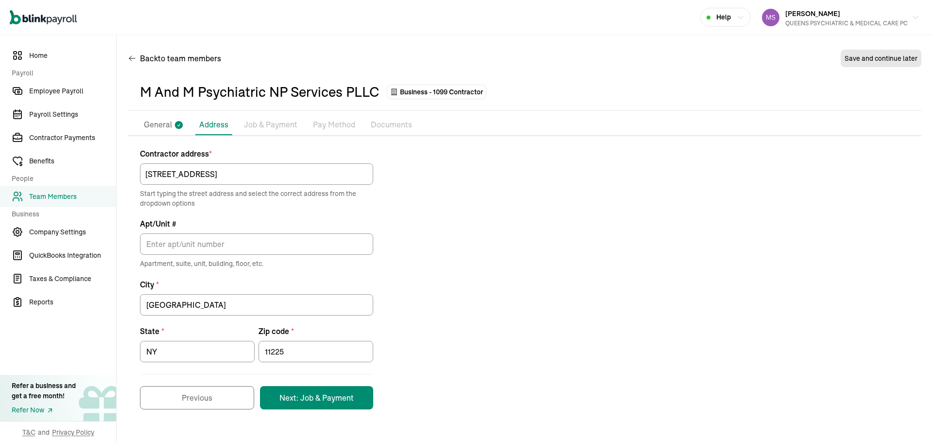
drag, startPoint x: 288, startPoint y: 256, endPoint x: 280, endPoint y: 252, distance: 9.4
click at [288, 256] on div "Apt/Unit # Apartment, suite, unit, building, floor, etc." at bounding box center [256, 243] width 233 height 51
click at [272, 248] on input "Apt/Unit #" at bounding box center [256, 243] width 233 height 21
paste input "Suite #33"
type input "Suite #33"
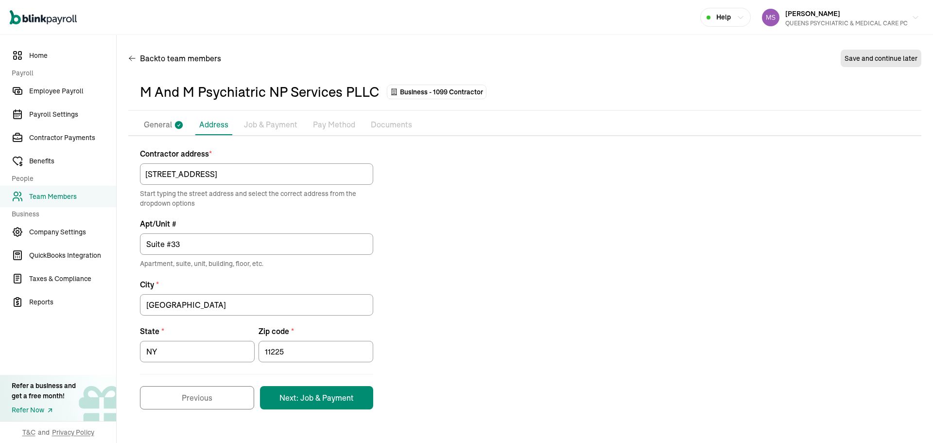
click at [503, 203] on div "Contractor address * 495 Flatbush Ave Start typing the street address and selec…" at bounding box center [524, 279] width 793 height 262
click at [358, 396] on button "Next: Job & Payment" at bounding box center [316, 397] width 113 height 23
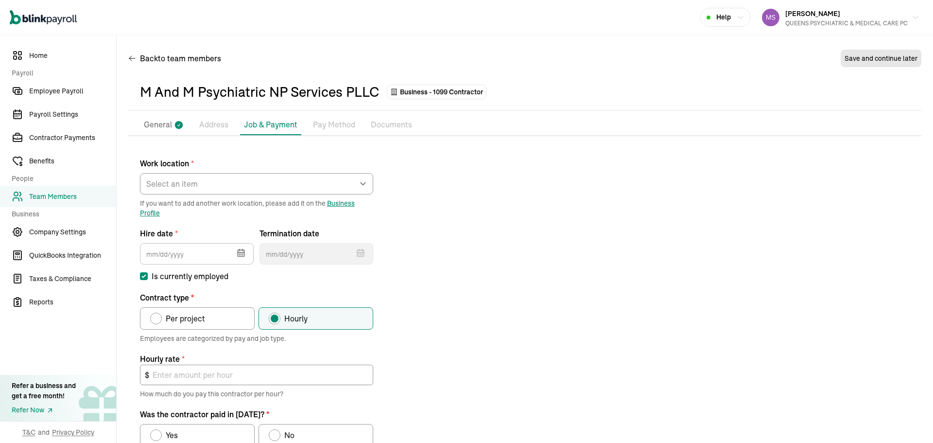
scroll to position [95, 0]
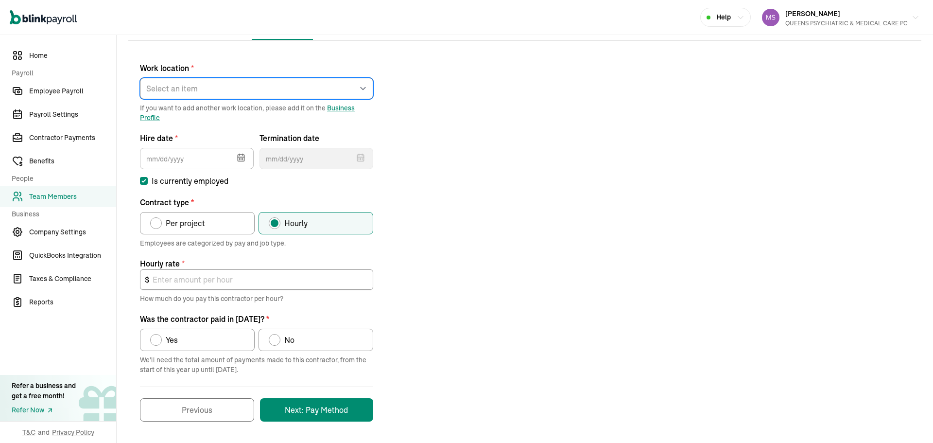
click at [251, 85] on select "Select an item REGO PARK 2751 S Ocean Dr Apt 9075 25 W 68th St 2751 S Ocean Dr …" at bounding box center [256, 88] width 233 height 21
click at [607, 132] on div "Work location * Select an item REGO PARK 2751 S Ocean Dr Apt 9075 25 W 68th St …" at bounding box center [524, 236] width 793 height 369
click at [305, 93] on select "Select an item REGO PARK 2751 S Ocean Dr Apt 9075 25 W 68th St 2751 S Ocean Dr …" at bounding box center [256, 88] width 233 height 21
select select "Works from home"
click at [140, 78] on select "Select an item REGO PARK 2751 S Ocean Dr Apt 9075 25 W 68th St 2751 S Ocean Dr …" at bounding box center [256, 88] width 233 height 21
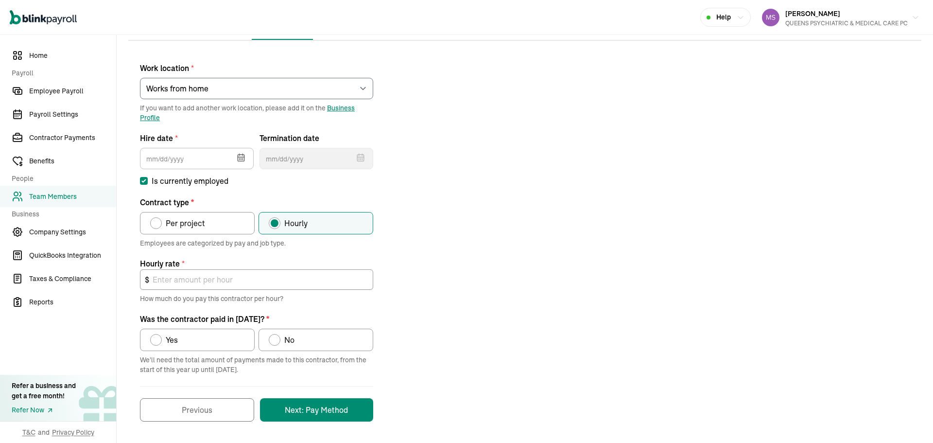
click at [546, 157] on div "Work location * Select an item REGO PARK 2751 S Ocean Dr Apt 9075 25 W 68th St …" at bounding box center [524, 236] width 793 height 369
click at [246, 155] on button "button" at bounding box center [240, 156] width 27 height 25
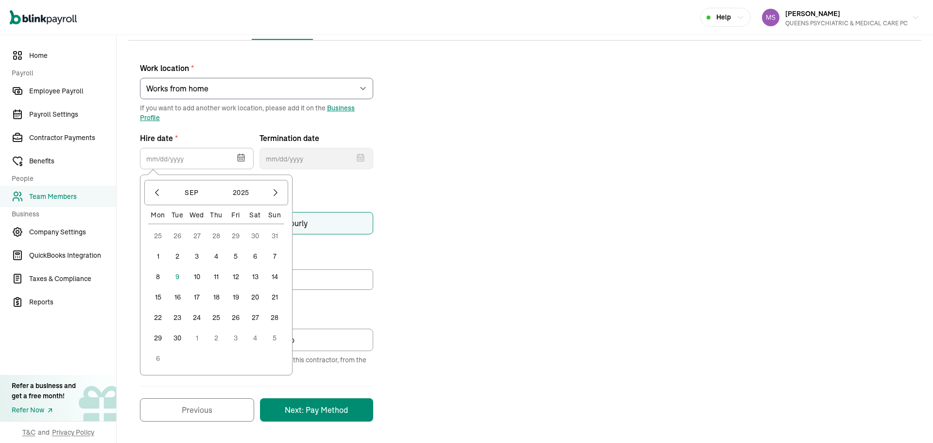
click at [524, 178] on div "Work location * Select an item REGO PARK 2751 S Ocean Dr Apt 9075 25 W 68th St …" at bounding box center [524, 236] width 793 height 369
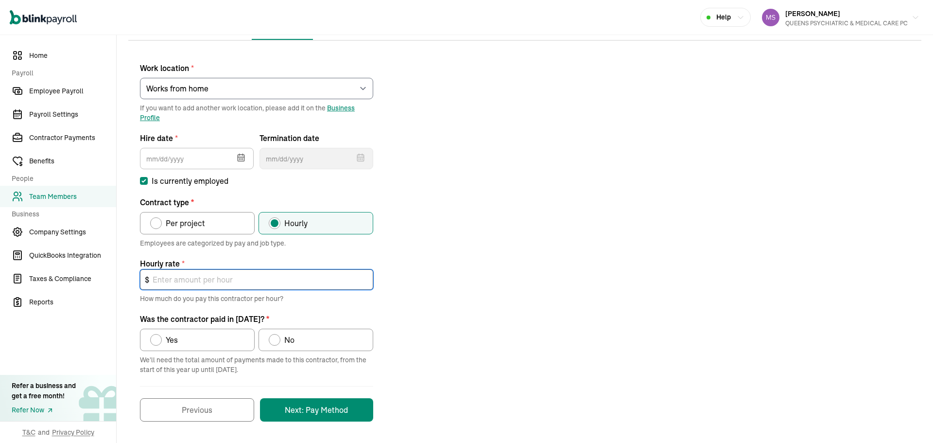
click at [288, 273] on input "text" at bounding box center [256, 279] width 233 height 20
click at [185, 206] on p "Contract type *" at bounding box center [256, 202] width 233 height 12
click at [198, 222] on span "Per project" at bounding box center [185, 223] width 39 height 12
click at [157, 222] on input "Per project" at bounding box center [154, 221] width 8 height 8
radio input "true"
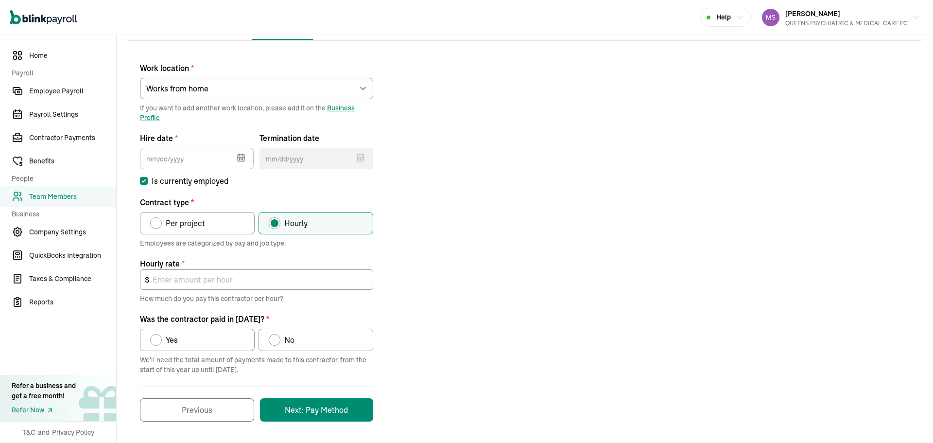
scroll to position [40, 0]
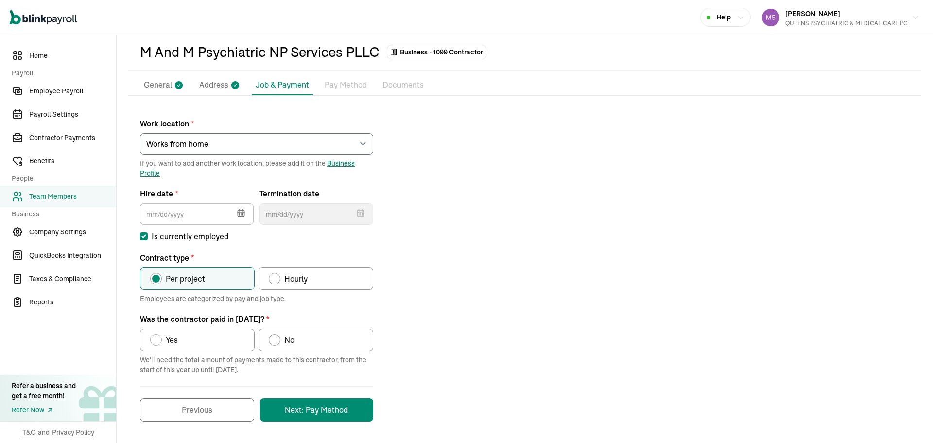
click at [517, 269] on div "Work location * Select an item REGO PARK 2751 S Ocean Dr Apt 9075 25 W 68th St …" at bounding box center [524, 265] width 793 height 314
click at [201, 334] on label "Yes" at bounding box center [197, 340] width 115 height 22
click at [157, 334] on input "Yes" at bounding box center [154, 337] width 8 height 8
radio input "true"
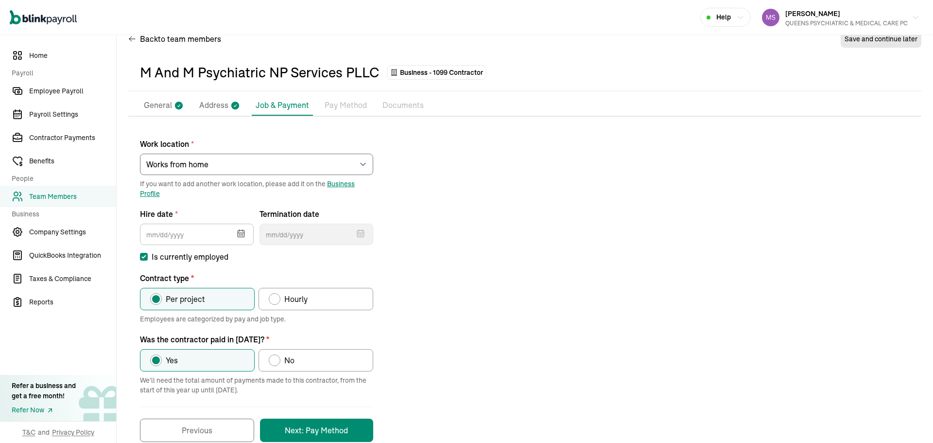
scroll to position [0, 0]
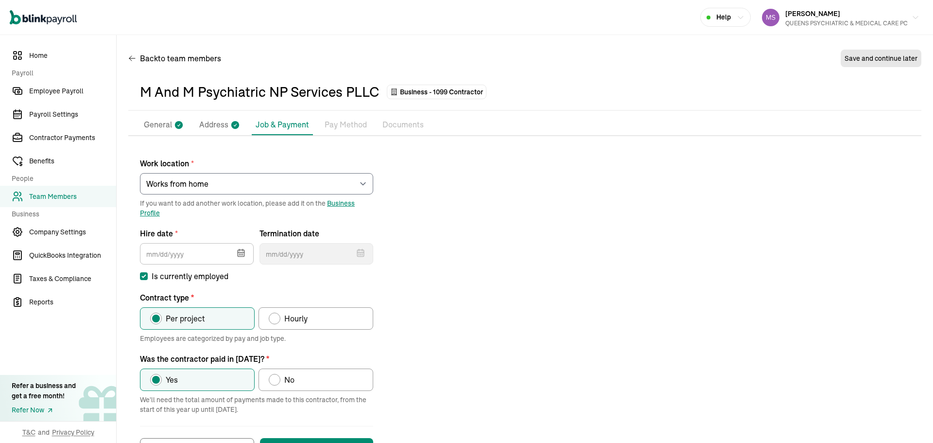
click at [497, 299] on div "Work location * Select an item REGO PARK 2751 S Ocean Dr Apt 9075 25 W 68th St …" at bounding box center [524, 305] width 793 height 314
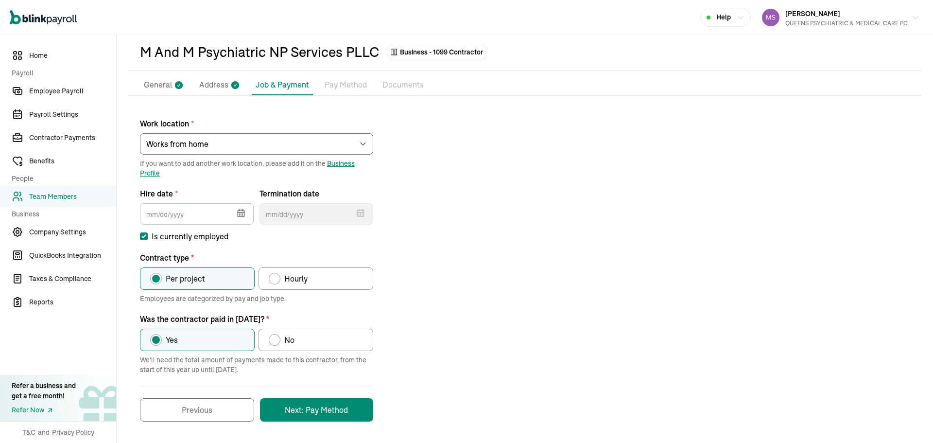
click at [664, 288] on div "Work location * Select an item REGO PARK 2751 S Ocean Dr Apt 9075 25 W 68th St …" at bounding box center [524, 265] width 793 height 314
click at [234, 214] on button "button" at bounding box center [240, 211] width 27 height 25
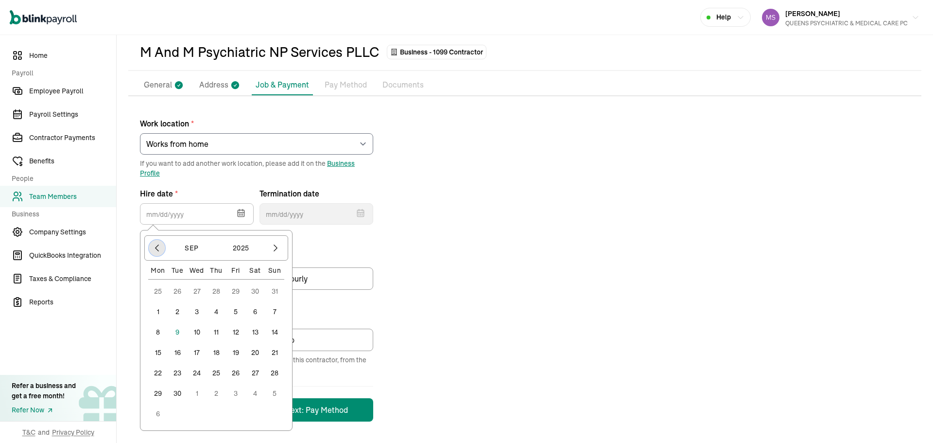
click at [154, 242] on button "button" at bounding box center [157, 248] width 17 height 17
click at [237, 245] on button "2025" at bounding box center [241, 248] width 47 height 18
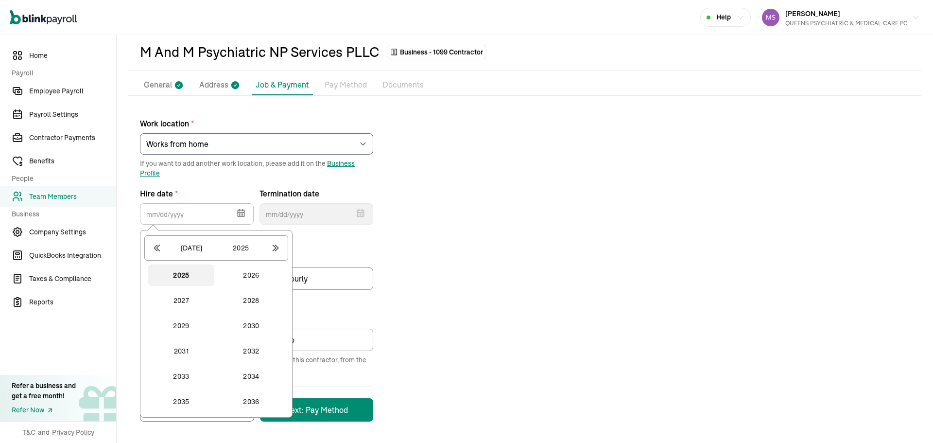
click at [147, 249] on div "Jul 2025" at bounding box center [216, 247] width 144 height 25
click at [154, 247] on icon "button" at bounding box center [157, 248] width 10 height 10
click at [261, 403] on button "2024" at bounding box center [251, 401] width 66 height 21
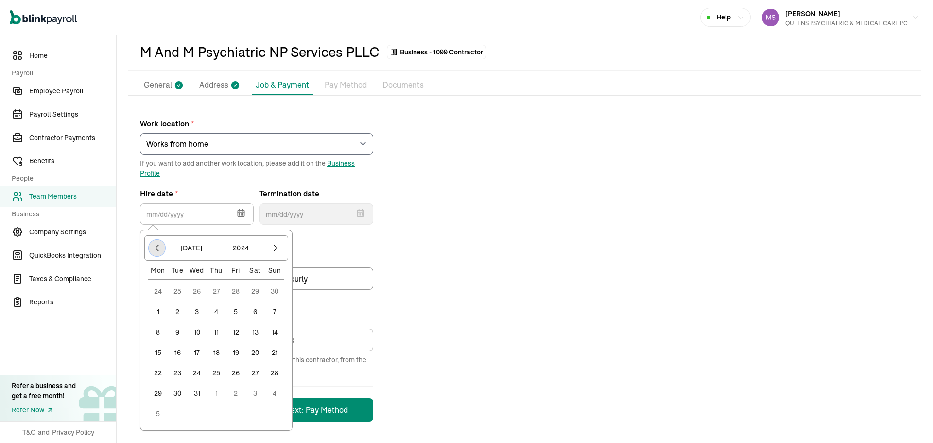
click at [158, 248] on icon "button" at bounding box center [157, 248] width 10 height 10
click at [270, 242] on button "button" at bounding box center [275, 248] width 17 height 17
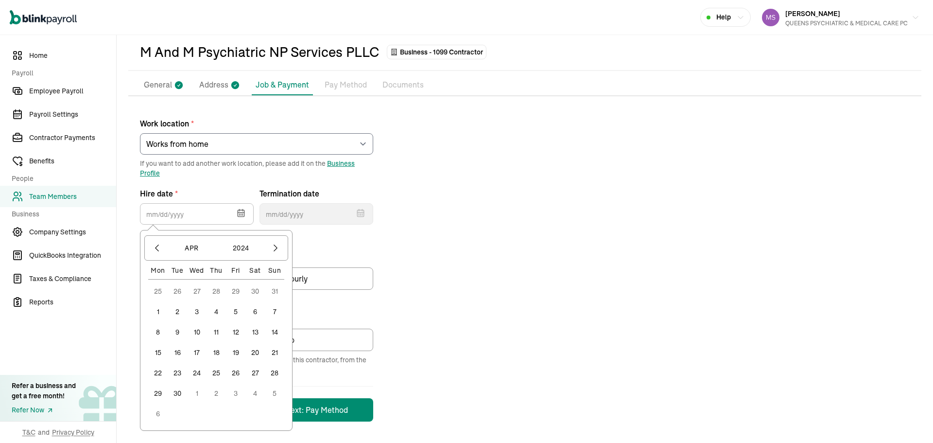
click at [217, 331] on button "11" at bounding box center [216, 331] width 19 height 19
type input "04/11/2024"
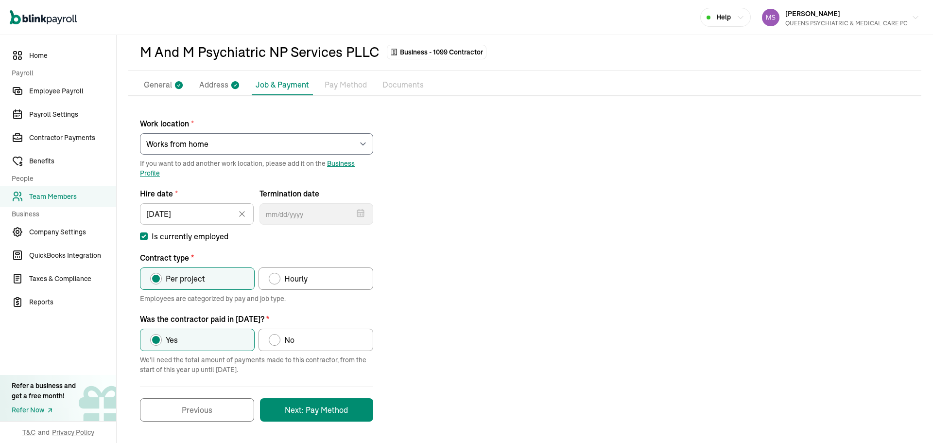
click at [450, 283] on div "Work location * Select an item REGO PARK 2751 S Ocean Dr Apt 9075 25 W 68th St …" at bounding box center [524, 265] width 793 height 314
click at [359, 416] on button "Next: Pay Method" at bounding box center [316, 409] width 113 height 23
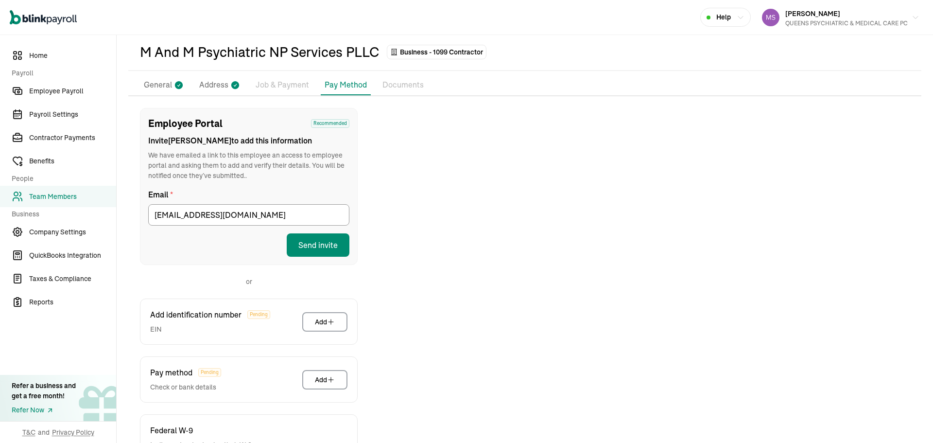
scroll to position [112, 0]
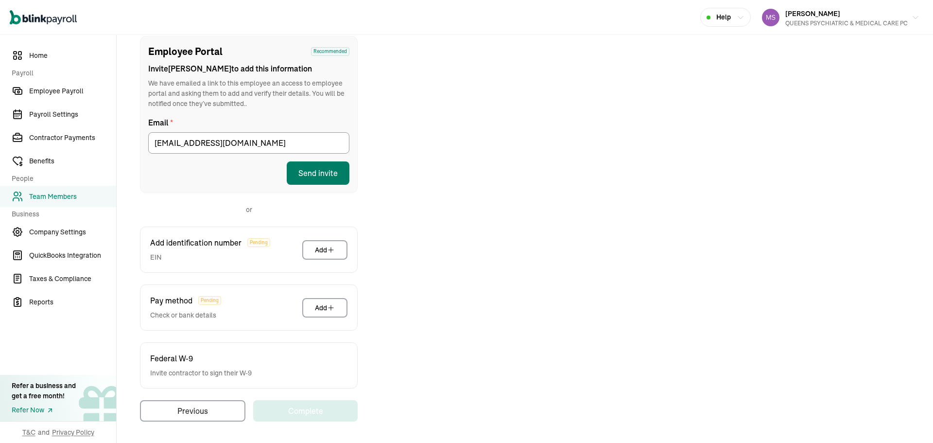
click at [338, 182] on button "Send invite" at bounding box center [318, 172] width 63 height 23
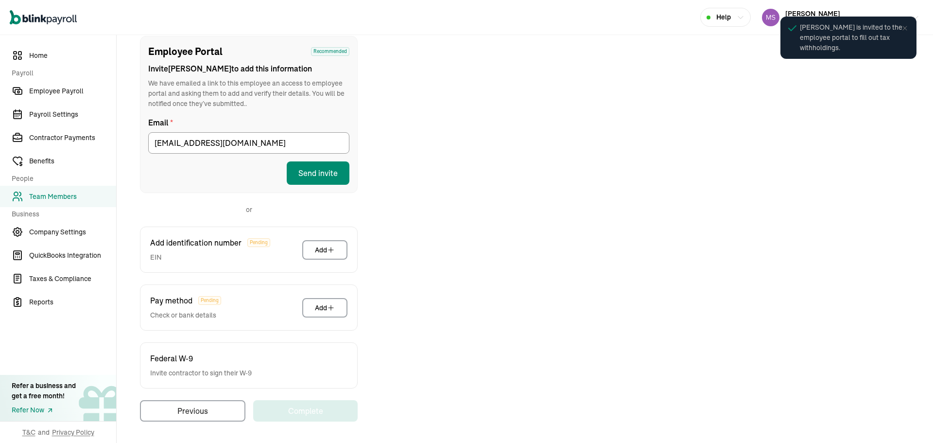
click at [605, 212] on div "Employee Portal Recommended Invite Maria to add this information We have emaile…" at bounding box center [524, 228] width 793 height 385
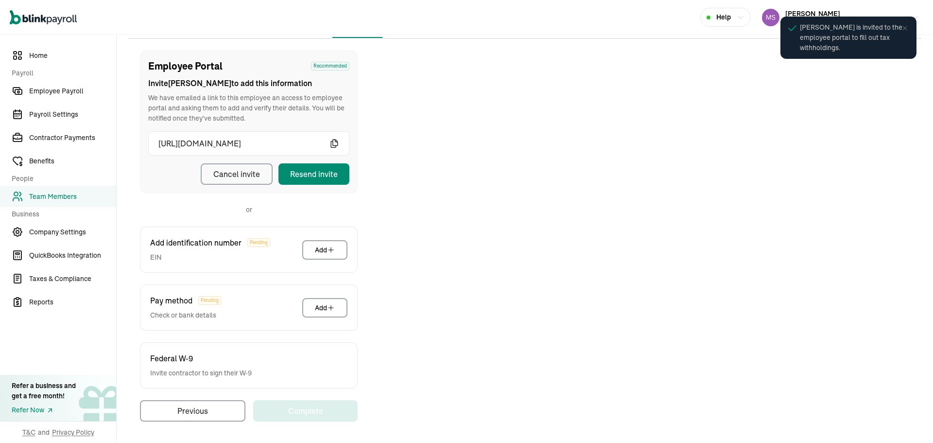
scroll to position [97, 0]
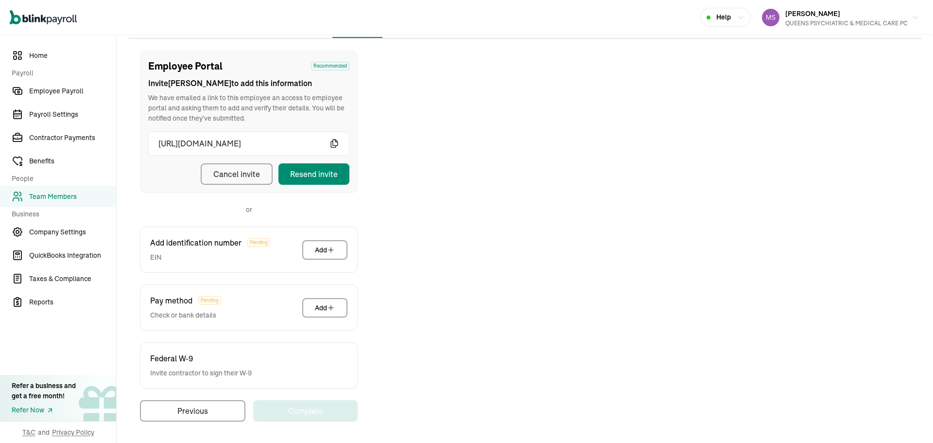
click at [332, 143] on icon "button" at bounding box center [335, 144] width 10 height 10
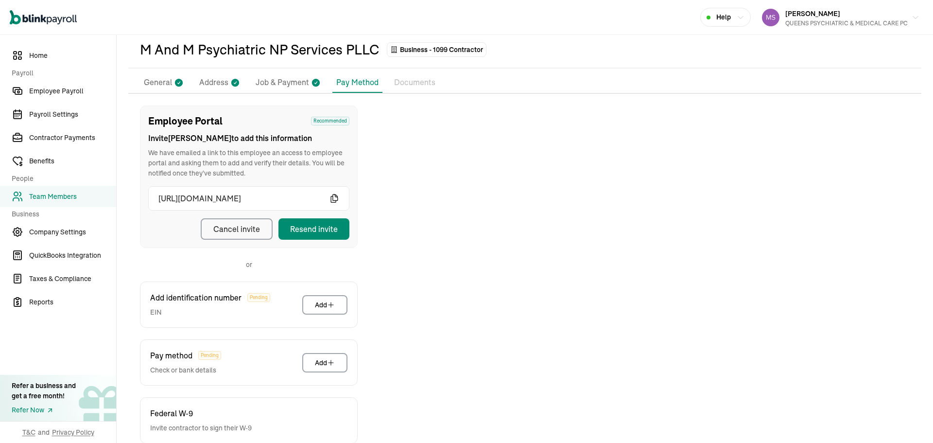
scroll to position [0, 0]
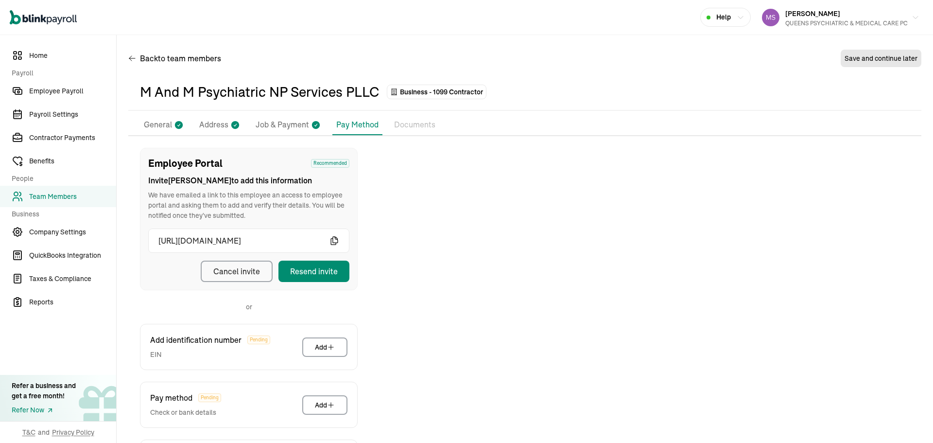
click at [78, 193] on span "Team Members" at bounding box center [72, 197] width 87 height 10
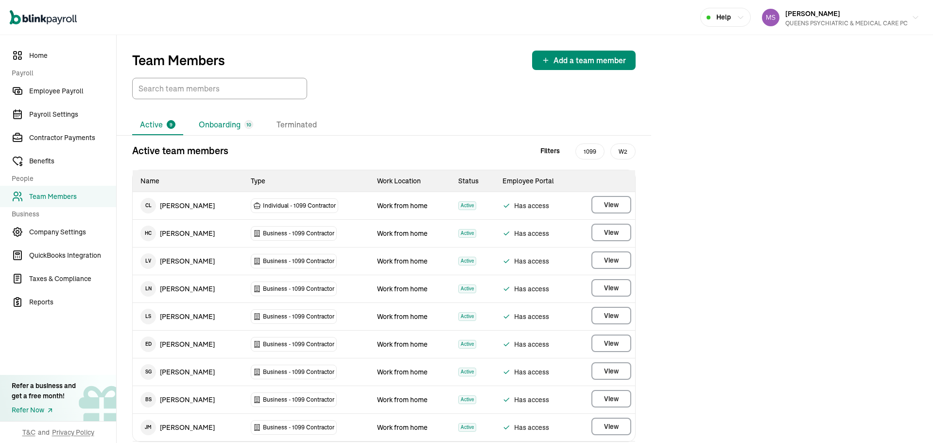
click at [210, 131] on li "Onboarding 10" at bounding box center [226, 125] width 70 height 20
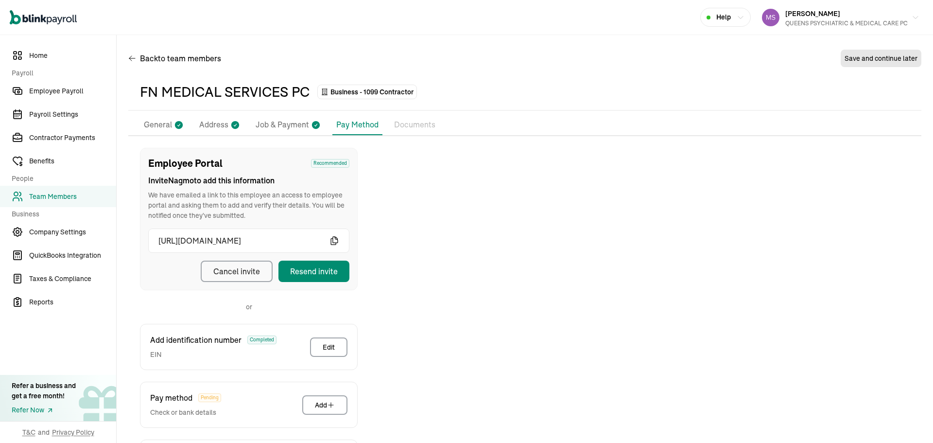
click at [169, 125] on p "General" at bounding box center [158, 125] width 28 height 13
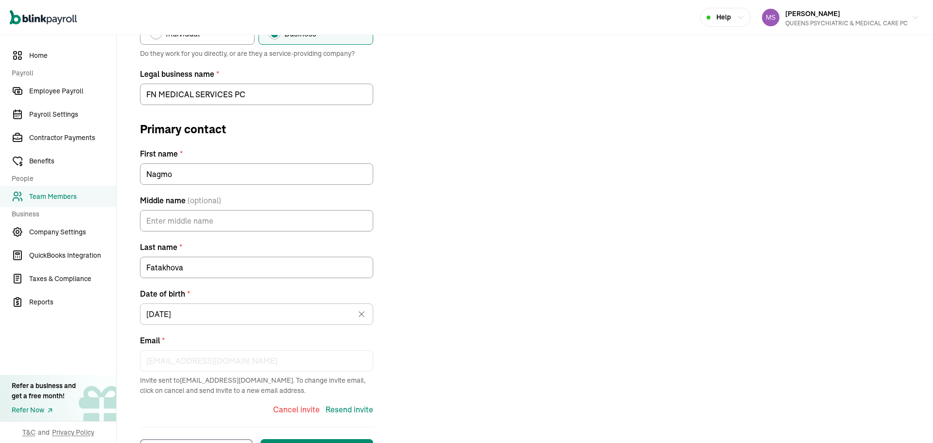
scroll to position [180, 0]
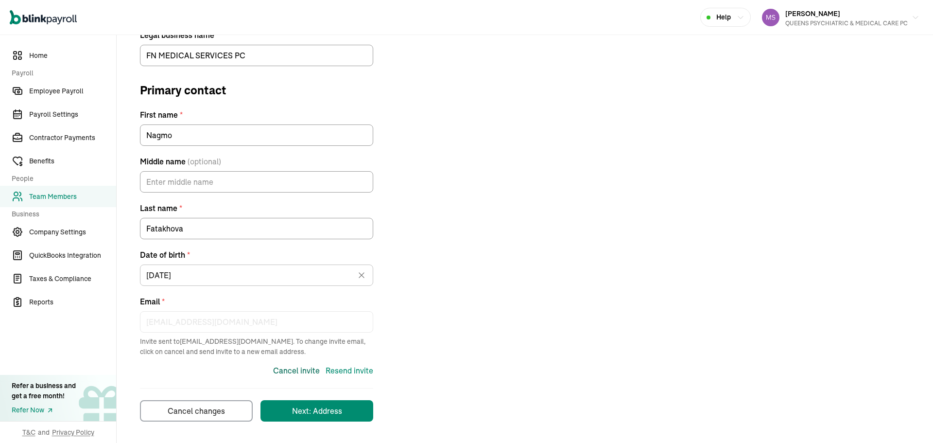
click at [287, 372] on div "Cancel invite" at bounding box center [296, 371] width 47 height 12
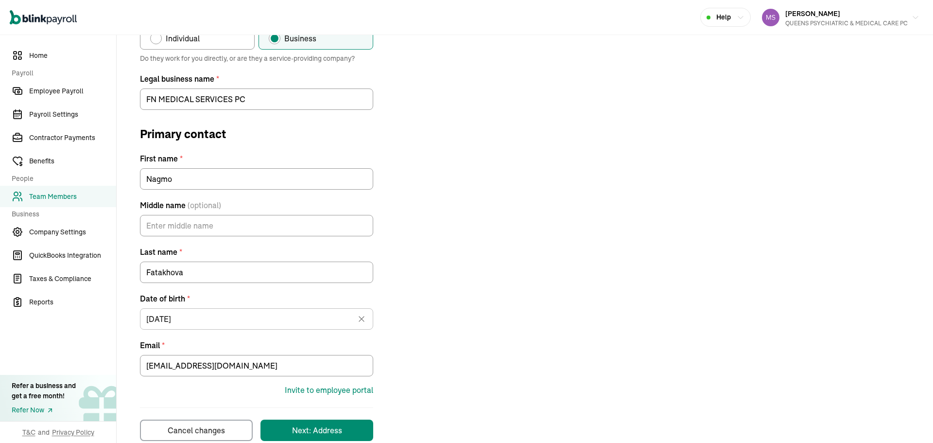
scroll to position [156, 0]
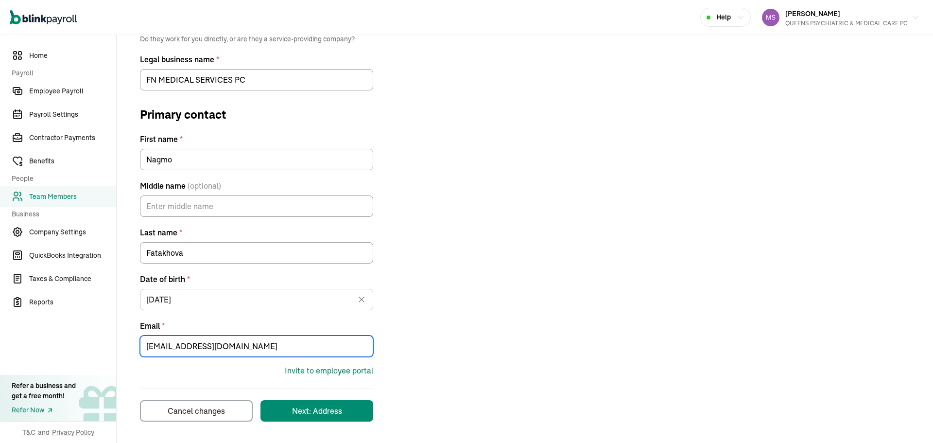
drag, startPoint x: 312, startPoint y: 352, endPoint x: 102, endPoint y: 346, distance: 210.1
click at [102, 346] on div "Home Payroll Employee Payroll Payroll Settings Contractor Payments Benefits Peo…" at bounding box center [466, 160] width 933 height 563
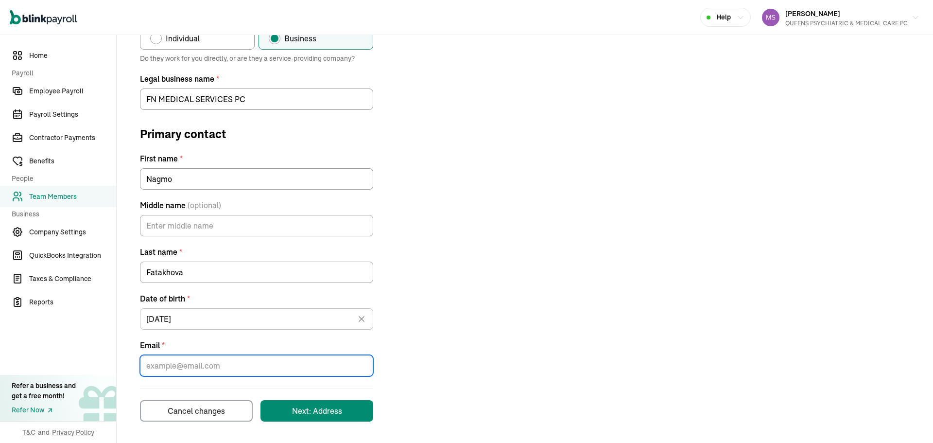
click at [336, 358] on input "Email *" at bounding box center [256, 365] width 233 height 21
paste input "mfatakhov@sbcglobal.net"
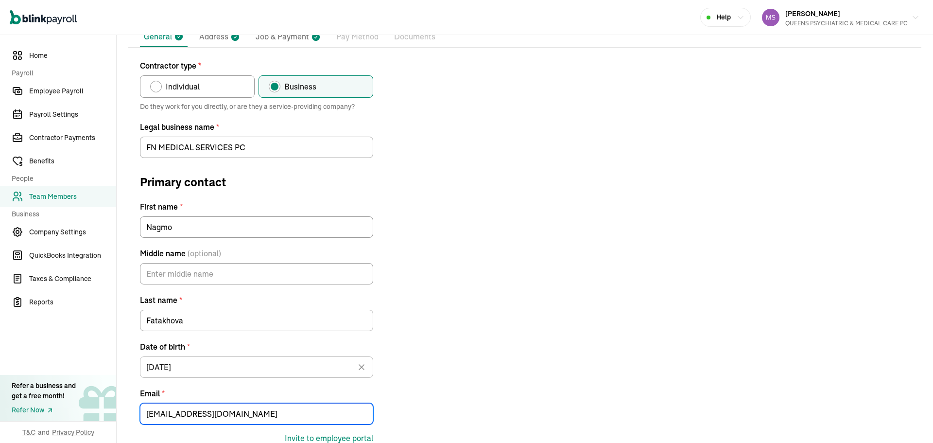
scroll to position [156, 0]
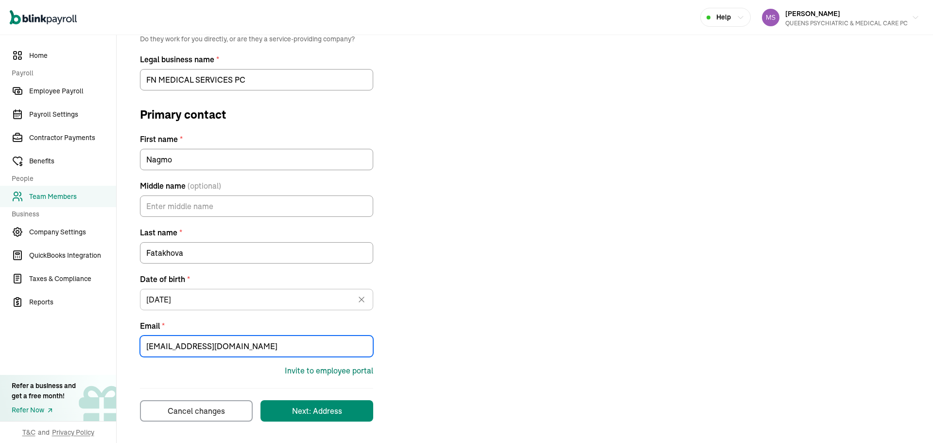
type input "mfatakhov@sbcglobal.net"
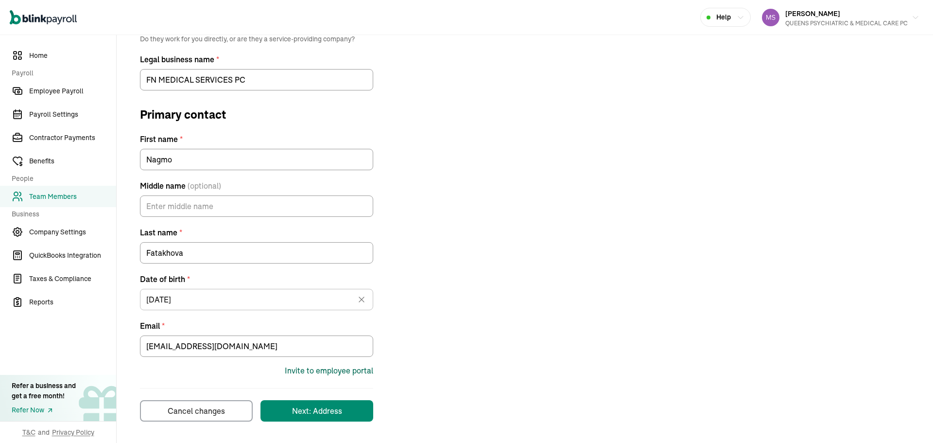
click at [365, 374] on div "Invite to employee portal" at bounding box center [329, 371] width 88 height 12
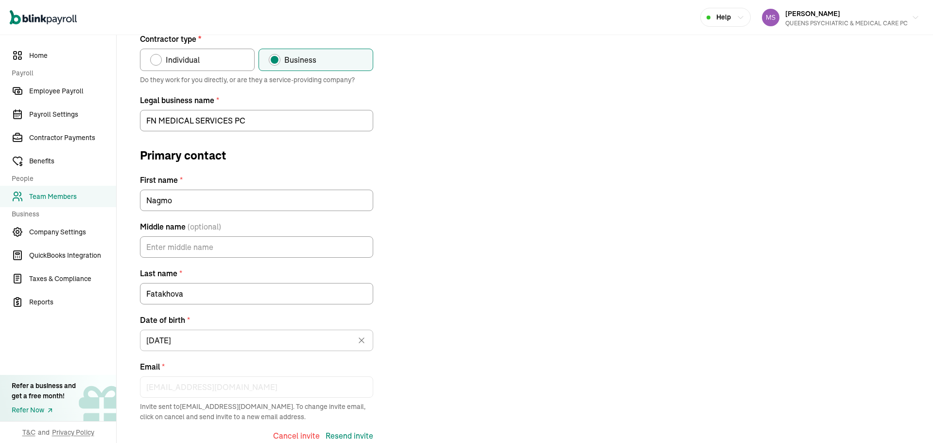
scroll to position [180, 0]
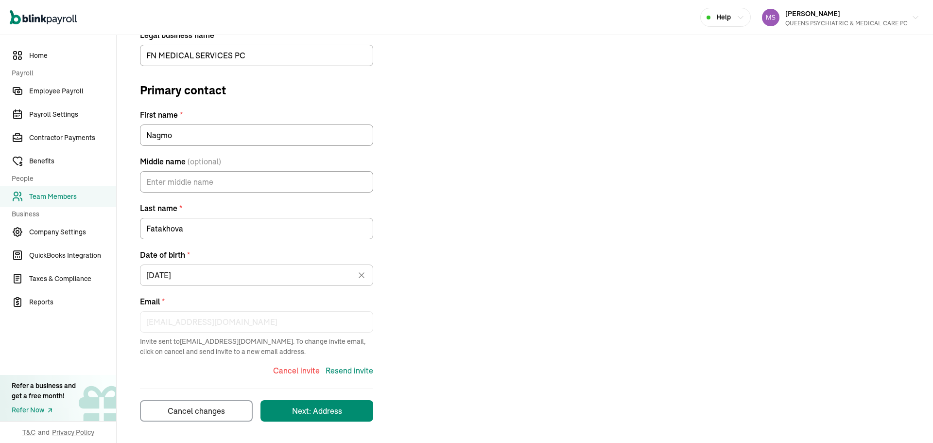
click at [84, 190] on link "Team Members" at bounding box center [58, 196] width 116 height 21
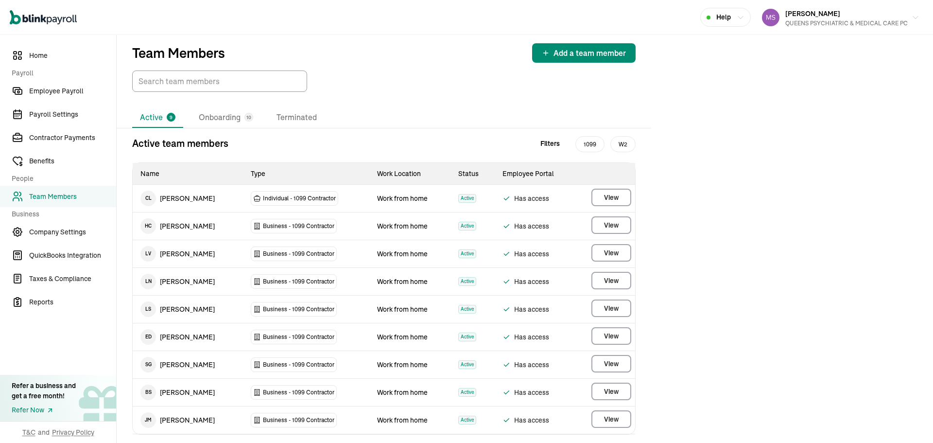
scroll to position [30, 0]
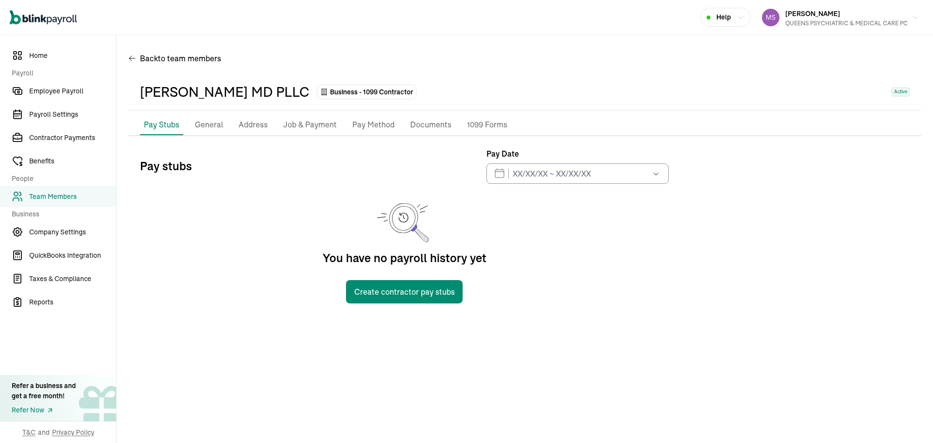
drag, startPoint x: 359, startPoint y: 118, endPoint x: 367, endPoint y: 121, distance: 8.6
click at [362, 118] on li "Pay Method" at bounding box center [374, 125] width 50 height 20
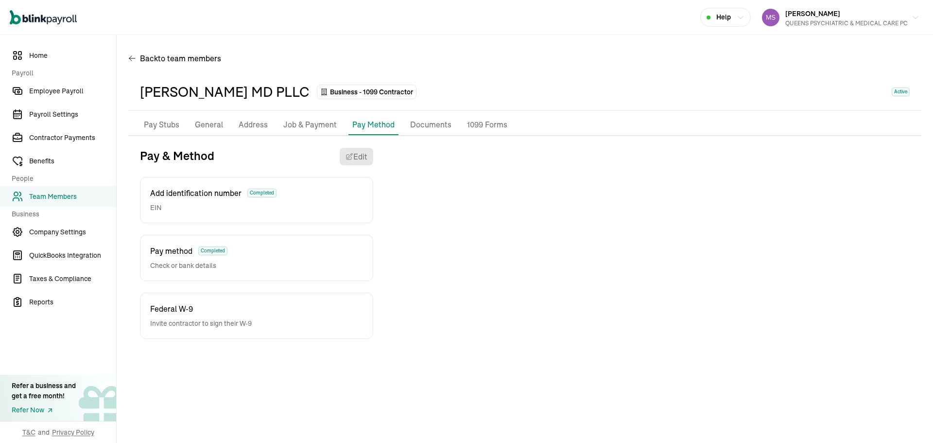
click at [502, 262] on div "Pay & Method Edit Add identification number Completed EIN Pay method Completed …" at bounding box center [524, 243] width 793 height 191
click at [508, 227] on div "Pay & Method Edit Add identification number Completed EIN Pay method Completed …" at bounding box center [524, 243] width 793 height 191
click at [85, 188] on link "Team Members" at bounding box center [58, 196] width 116 height 21
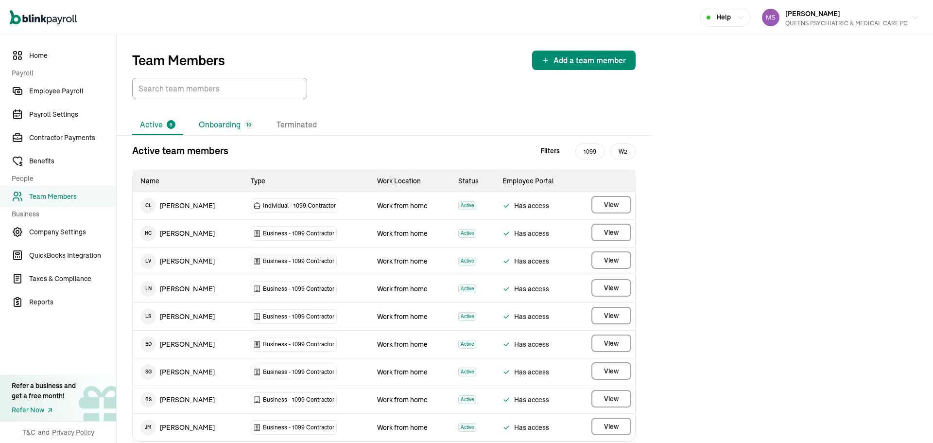
drag, startPoint x: 220, startPoint y: 110, endPoint x: 224, endPoint y: 117, distance: 8.5
click at [220, 109] on div "Active 9 Onboarding 10 Terminated Active team members Filters 1099 W2 Name Type…" at bounding box center [384, 286] width 535 height 374
click at [224, 117] on li "Onboarding 10" at bounding box center [226, 125] width 70 height 20
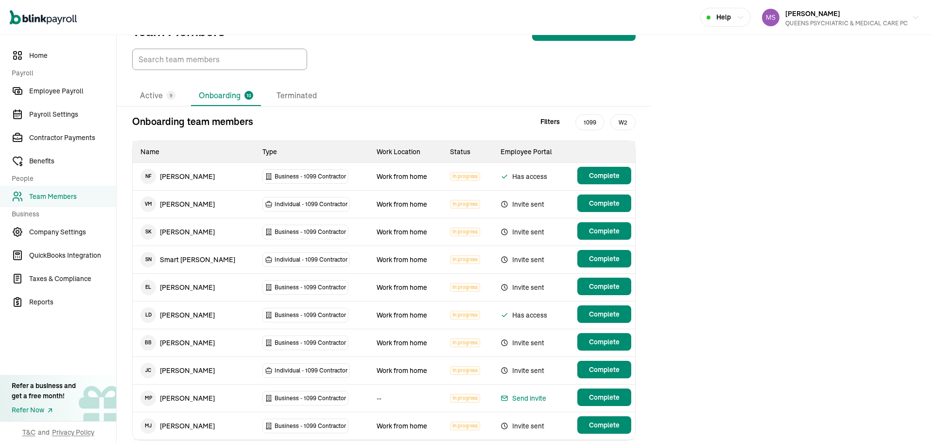
scroll to position [58, 0]
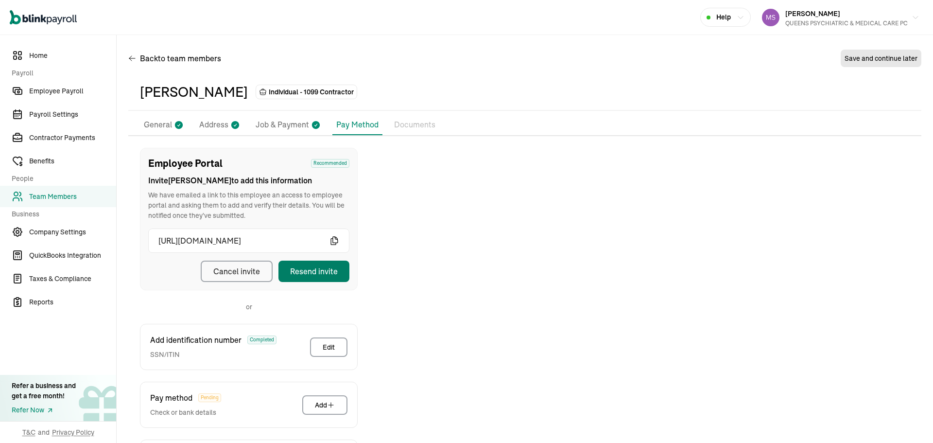
click at [337, 275] on div "Resend invite" at bounding box center [314, 271] width 48 height 12
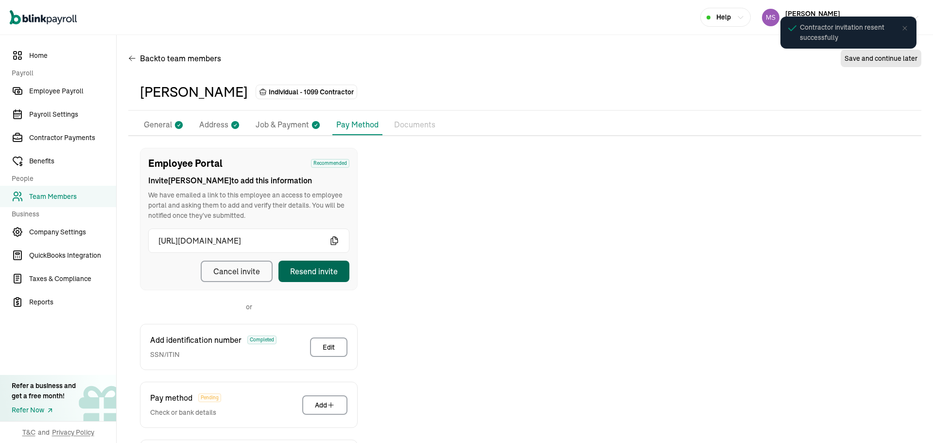
click at [169, 127] on p "General" at bounding box center [158, 125] width 28 height 13
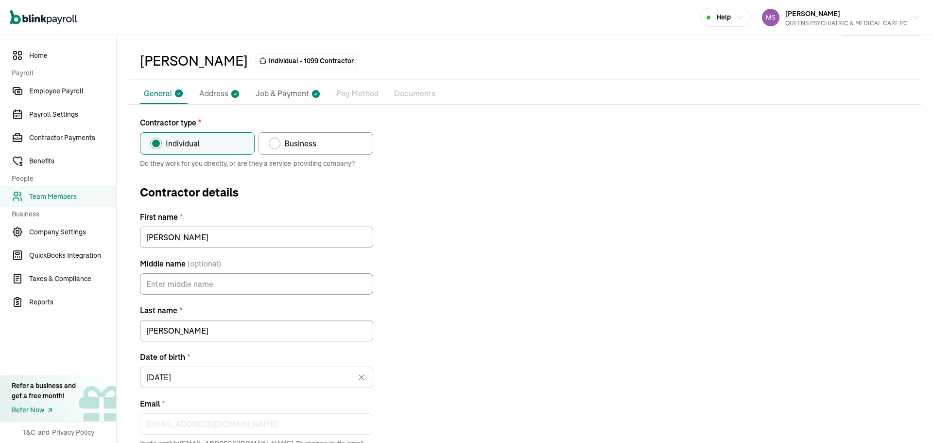
scroll to position [49, 0]
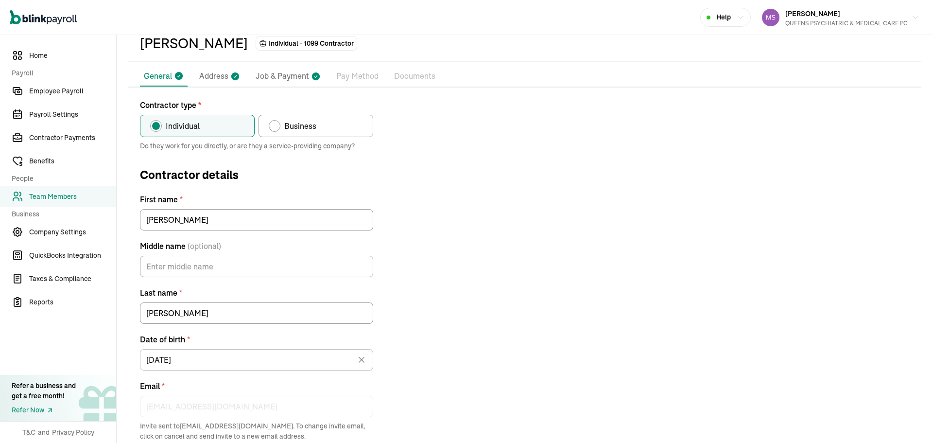
click at [472, 188] on div "Contractor type * Individual Business Do they work for you directly, or are the…" at bounding box center [524, 302] width 793 height 407
